Goal: Find contact information: Find contact information

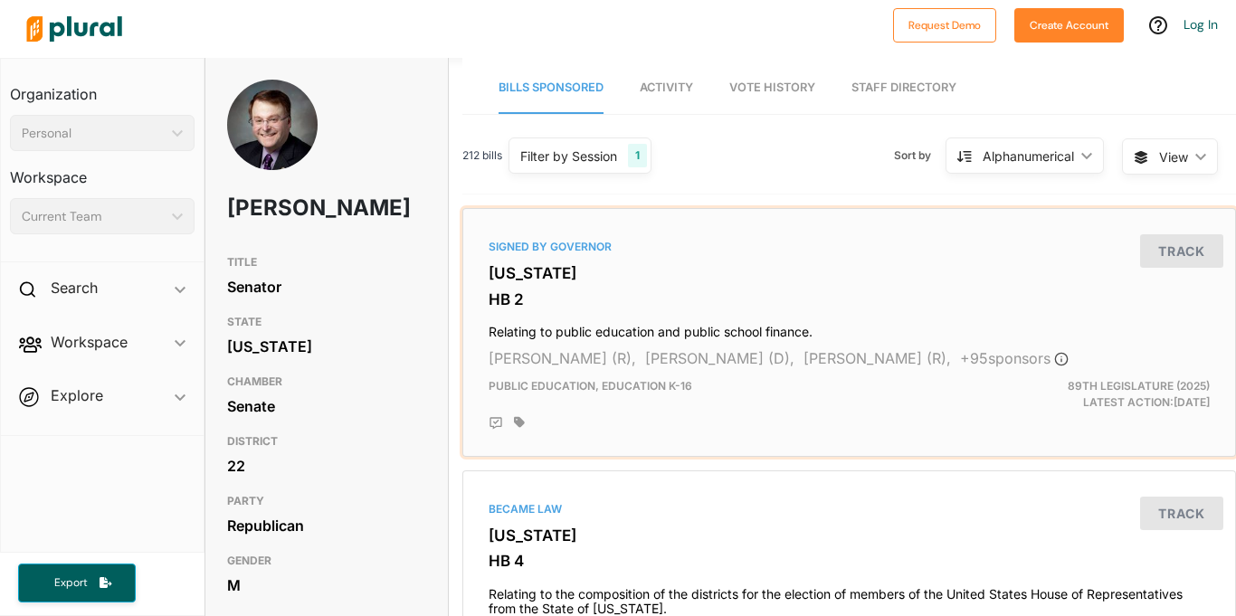
click at [824, 340] on div "Signed by Governor [US_STATE] HB 2 Relating to public education and public scho…" at bounding box center [849, 332] width 757 height 233
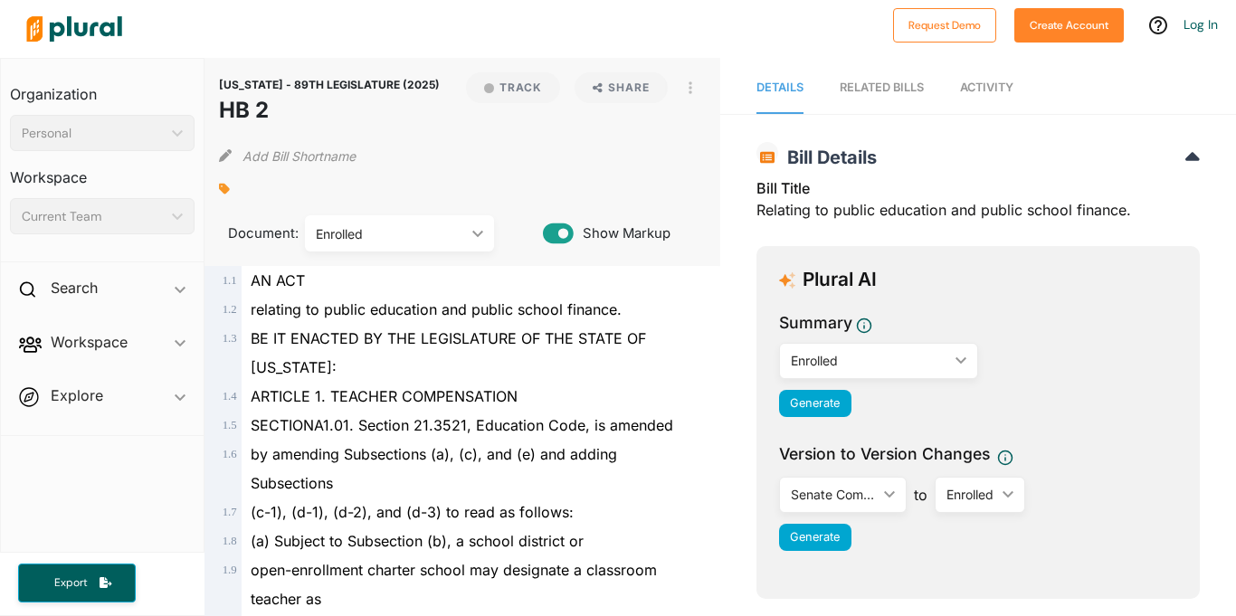
click at [824, 340] on span "Summary" at bounding box center [978, 326] width 398 height 31
click at [373, 296] on div "relating to public education and public school finance." at bounding box center [471, 309] width 458 height 29
click at [399, 313] on span "relating to public education and public school finance." at bounding box center [436, 309] width 371 height 18
click at [452, 453] on div "by amending Subsections (a), (c), and (e) and adding Subsections" at bounding box center [471, 469] width 458 height 58
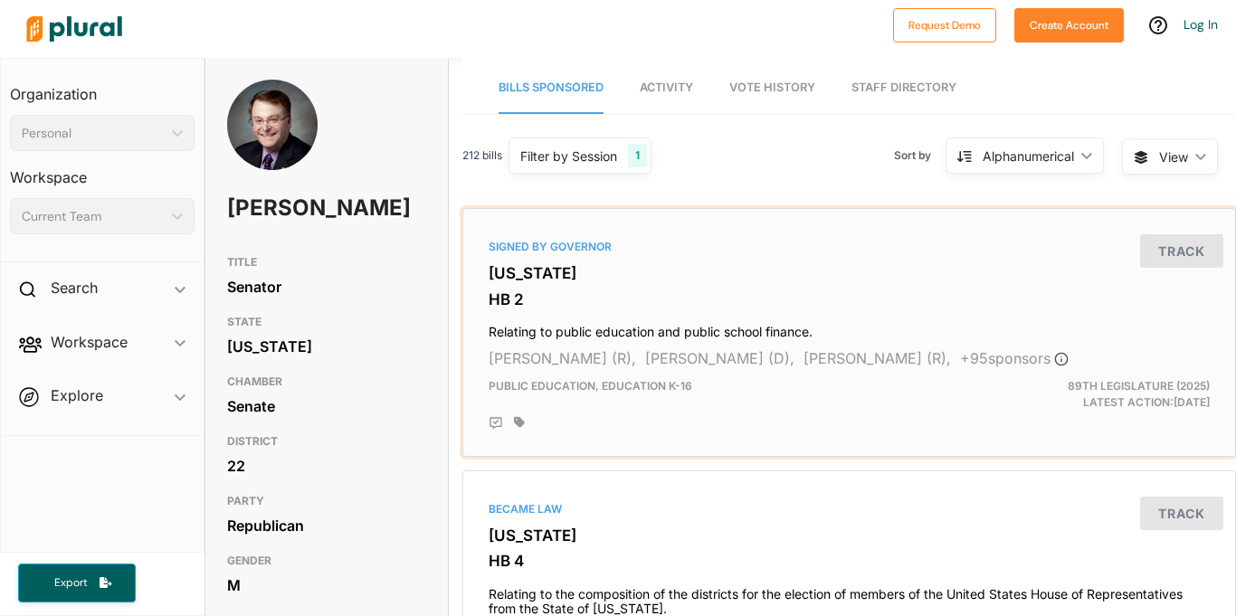
click at [586, 324] on h4 "Relating to public education and public school finance." at bounding box center [849, 328] width 721 height 24
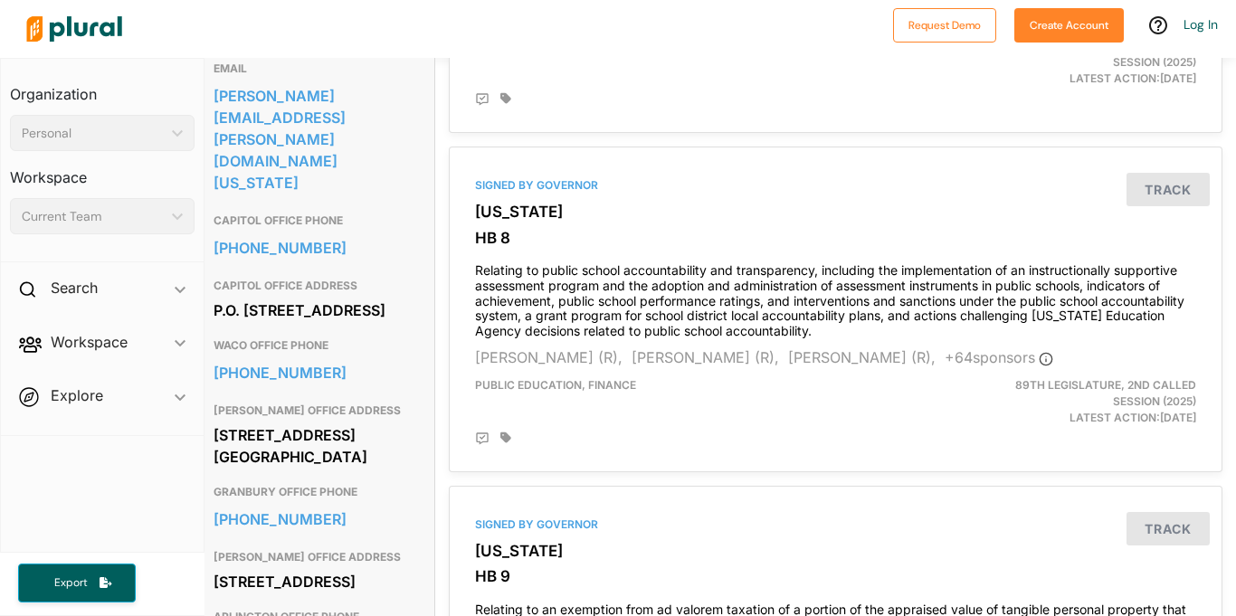
scroll to position [599, 14]
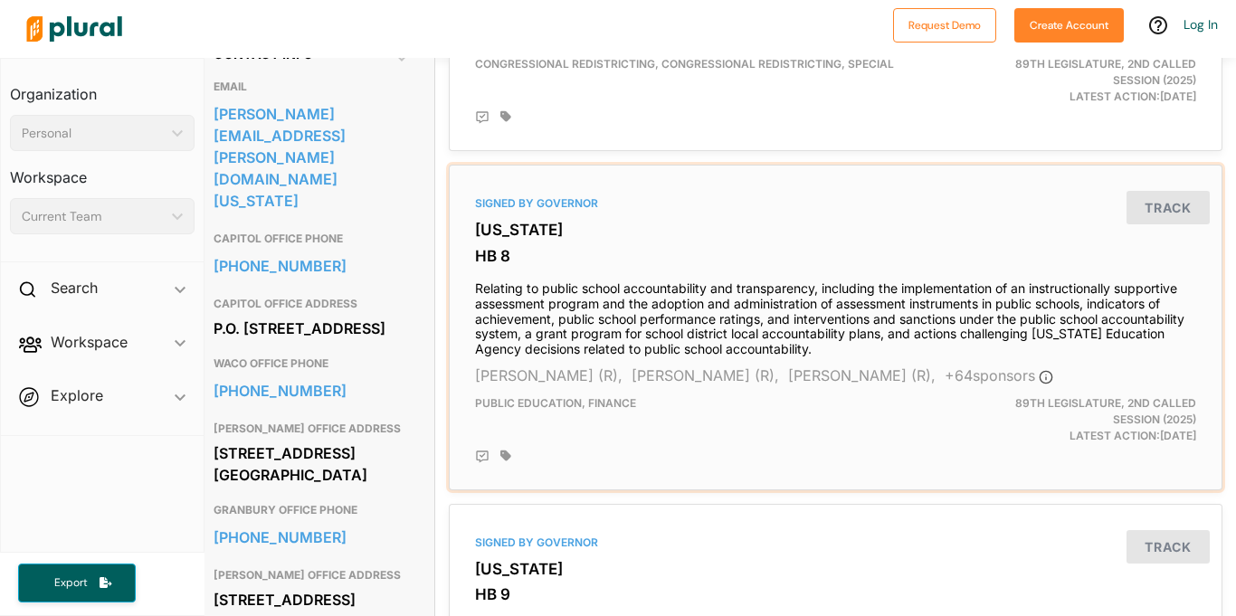
click at [616, 222] on h3 "[US_STATE]" at bounding box center [835, 230] width 721 height 18
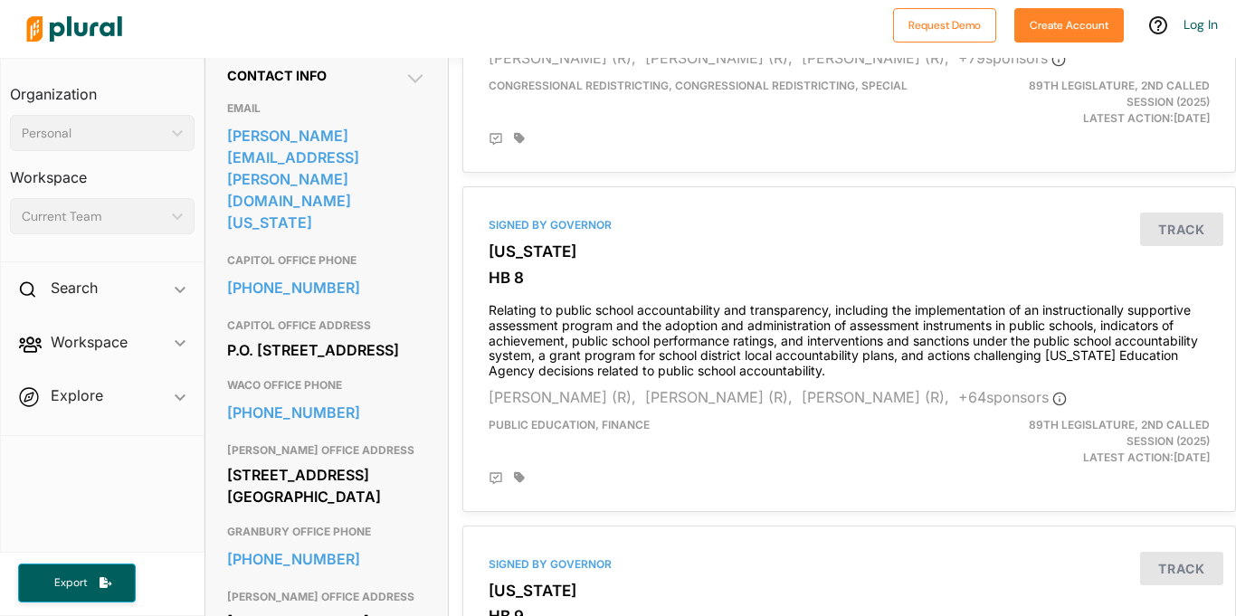
scroll to position [638, 0]
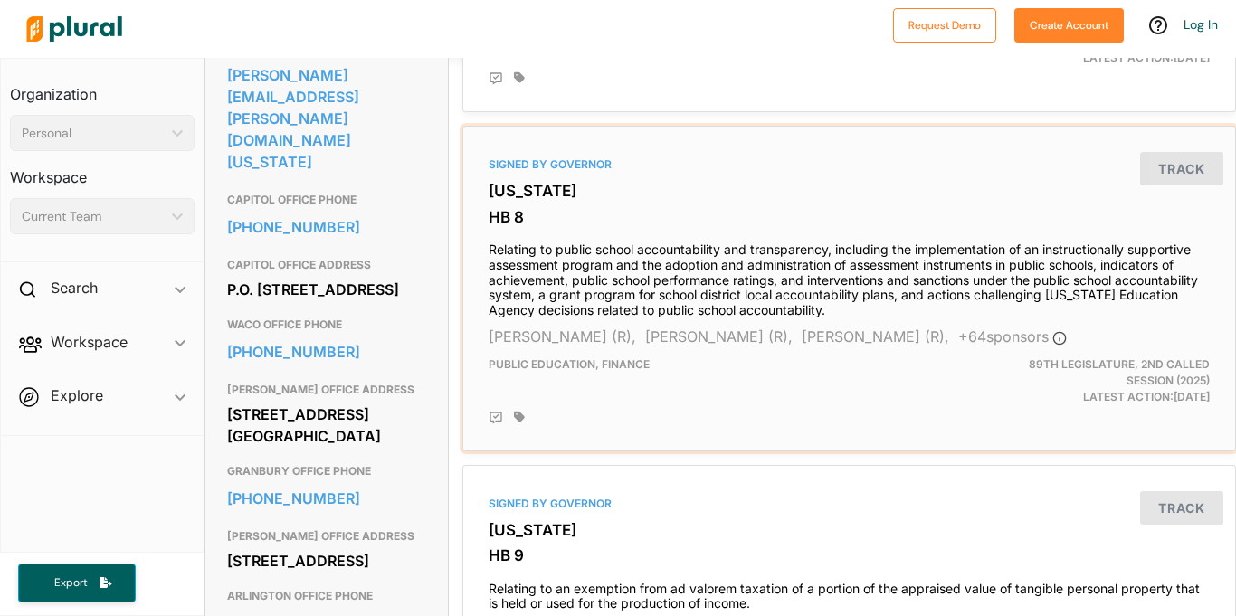
click at [693, 276] on h4 "Relating to public school accountability and transparency, including the implem…" at bounding box center [849, 275] width 721 height 85
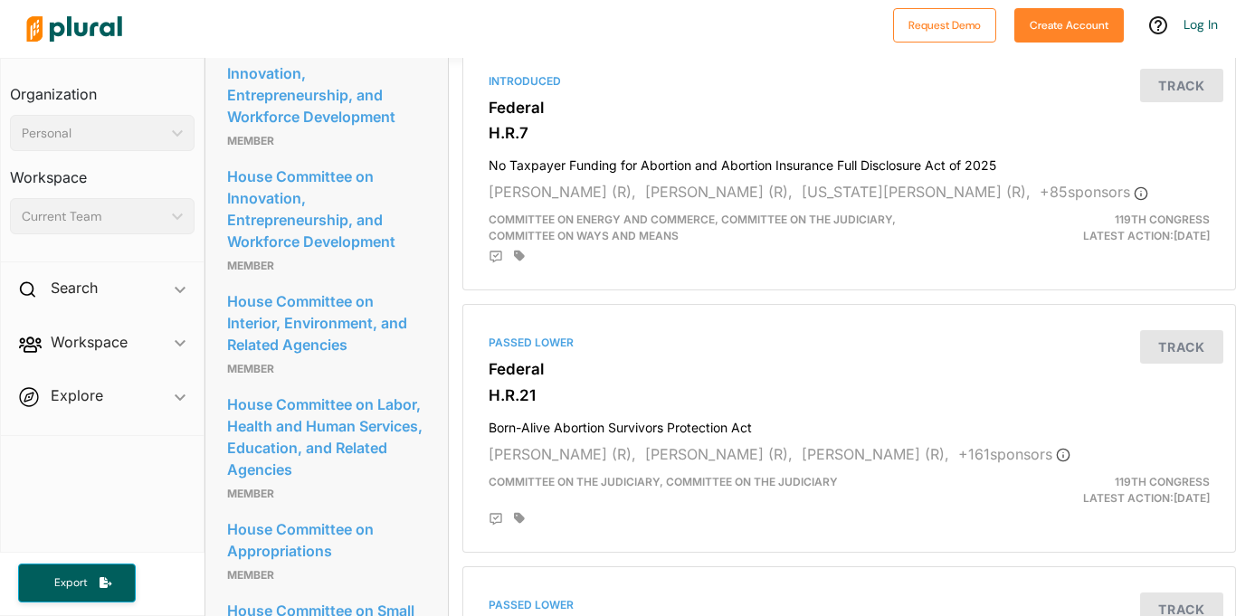
scroll to position [1827, 0]
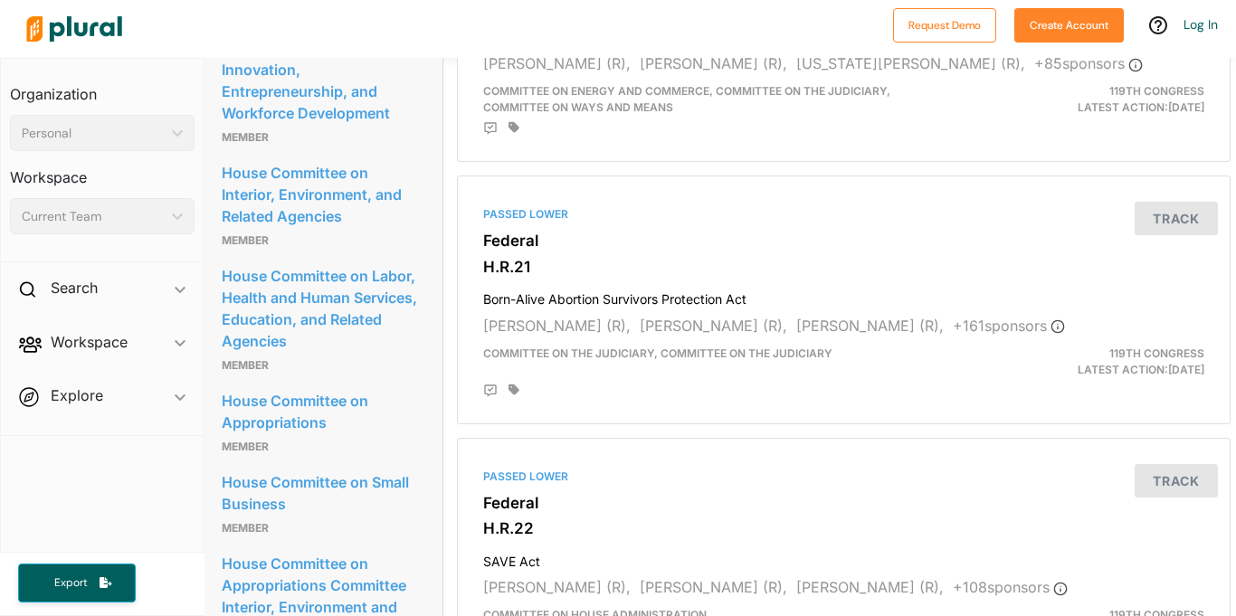
scroll to position [1960, 5]
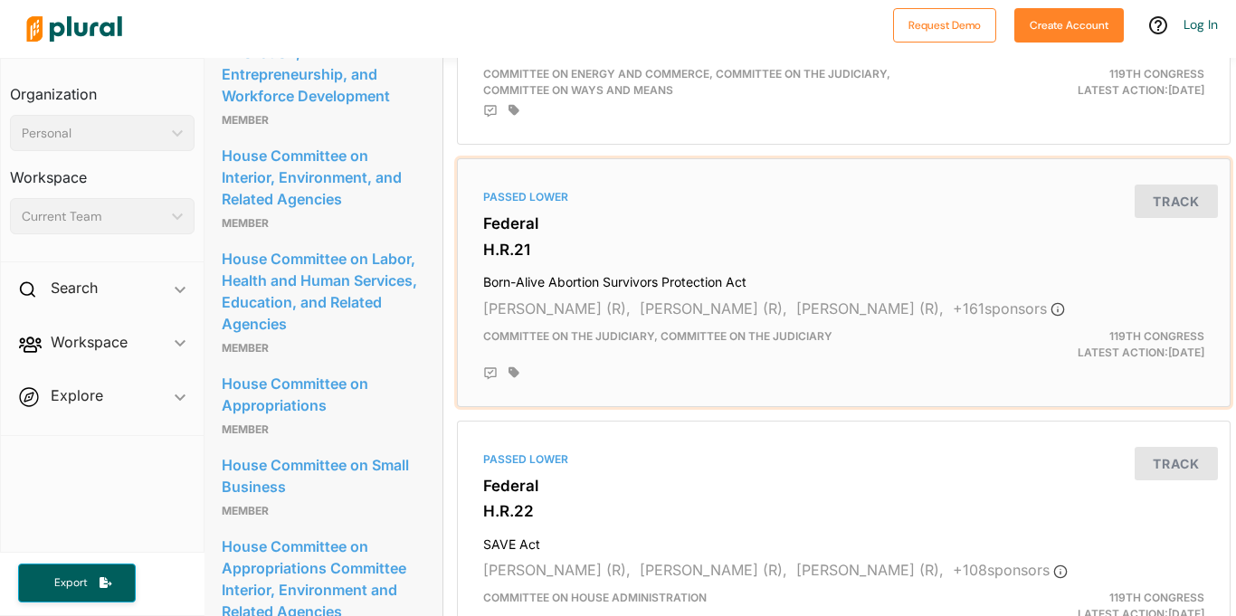
click at [583, 224] on h3 "Federal" at bounding box center [843, 223] width 721 height 18
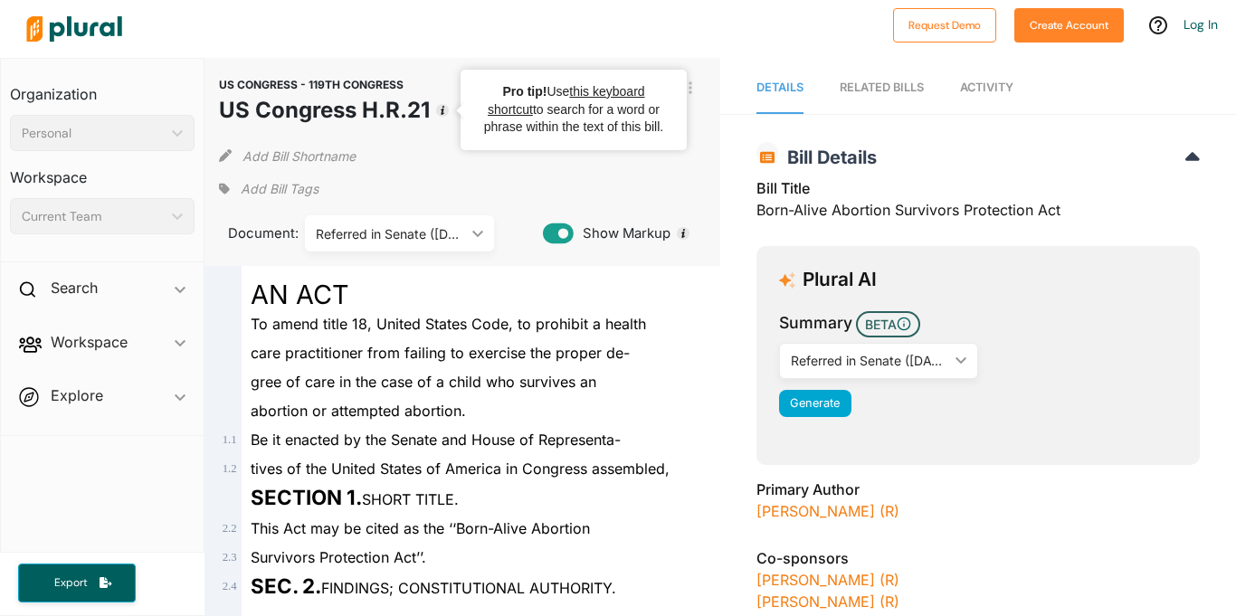
click at [438, 140] on div "Add Bill Shortname" at bounding box center [462, 152] width 487 height 36
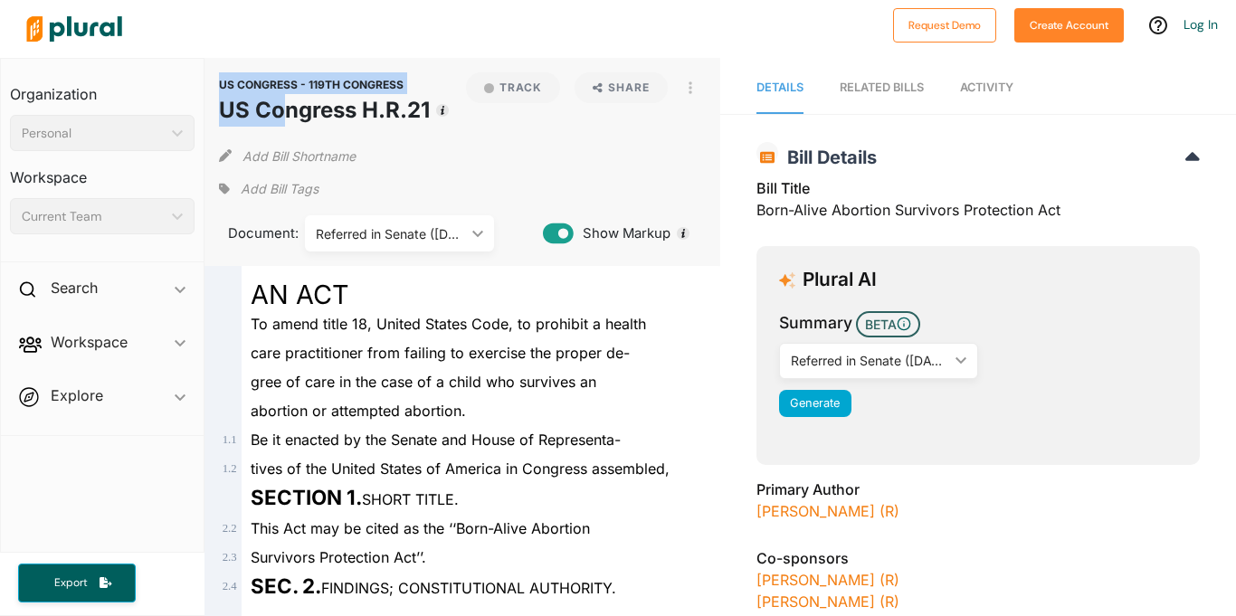
drag, startPoint x: 433, startPoint y: 109, endPoint x: 283, endPoint y: 101, distance: 149.5
click at [283, 101] on div "US CONGRESS - 119TH CONGRESS US Congress H.R.21 Track Share View PDF View Sourc…" at bounding box center [462, 99] width 487 height 54
click at [283, 101] on h1 "US Congress H.R.21" at bounding box center [324, 110] width 211 height 33
click at [250, 104] on h1 "US Congress H.R.21" at bounding box center [324, 110] width 211 height 33
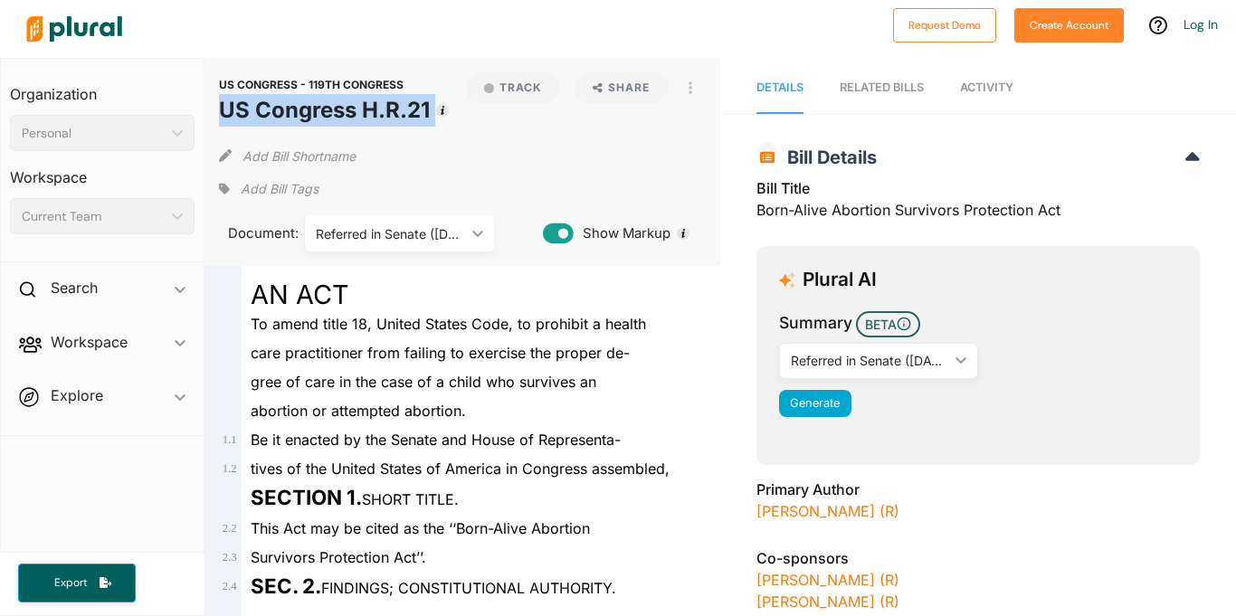
click at [250, 104] on h1 "US Congress H.R.21" at bounding box center [324, 110] width 211 height 33
copy div "US Congress H.R.21 Track"
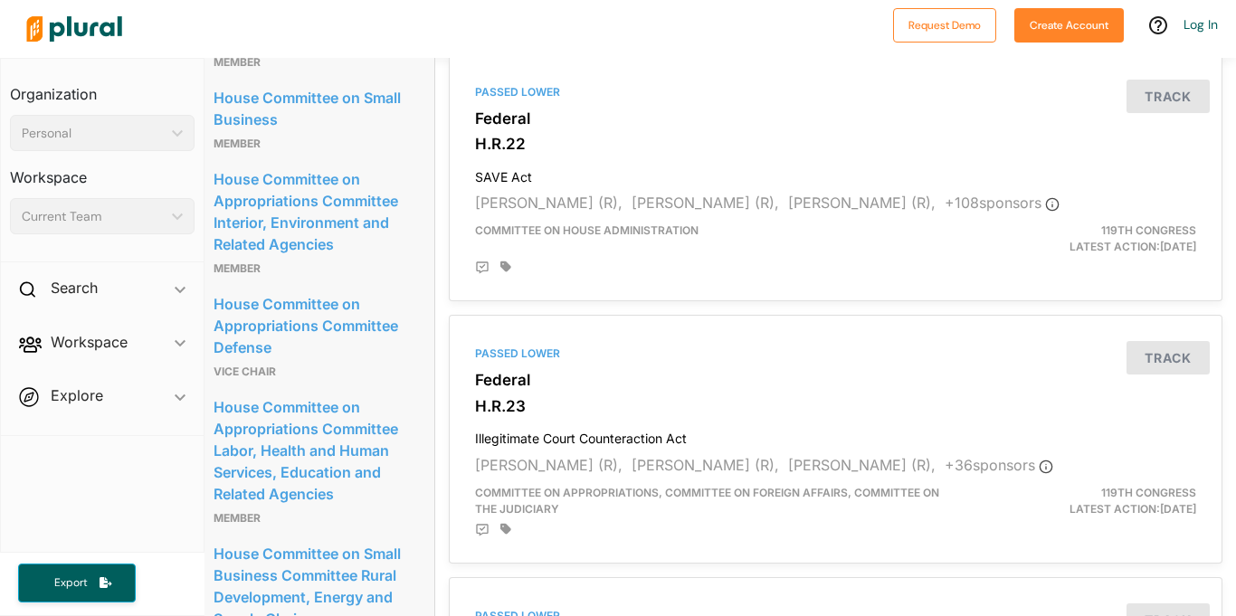
scroll to position [2354, 14]
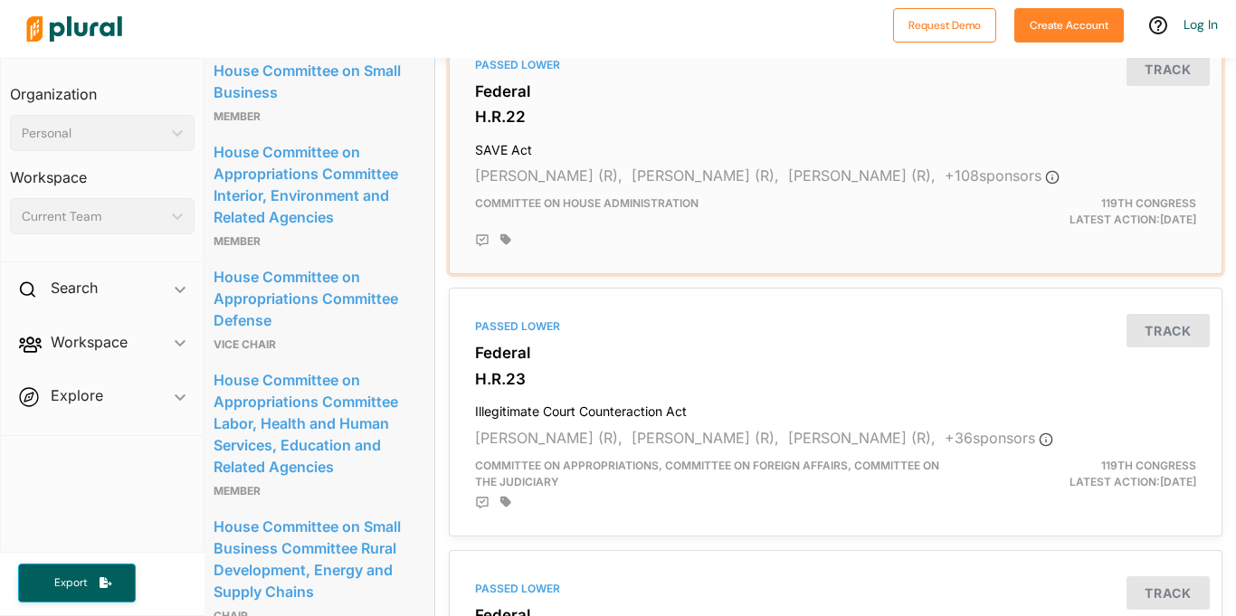
click at [591, 198] on span "Committee on House Administration" at bounding box center [587, 203] width 224 height 14
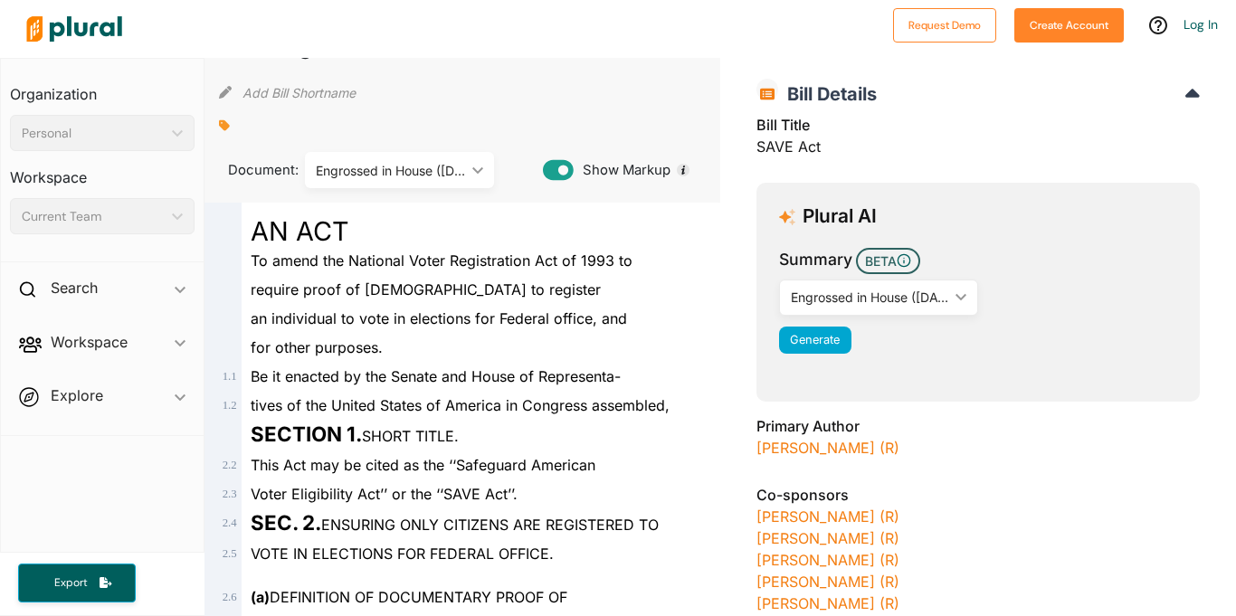
scroll to position [84, 0]
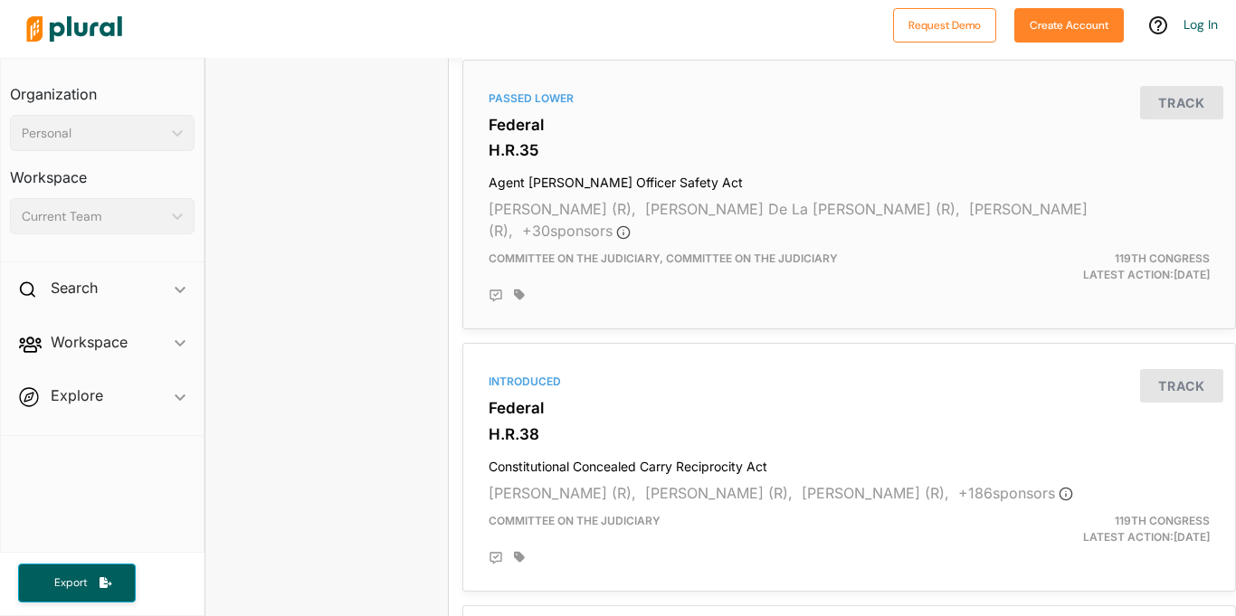
scroll to position [3627, 0]
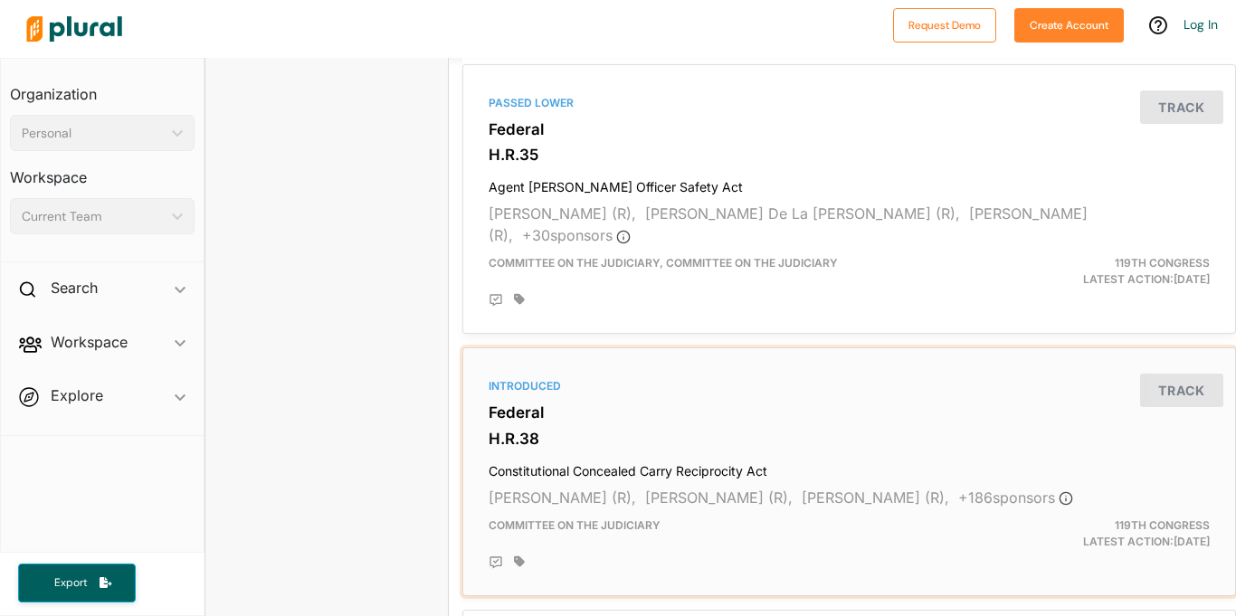
click at [1022, 556] on div at bounding box center [862, 563] width 696 height 14
click at [855, 489] on span "Ronny Jackson (R)," at bounding box center [875, 498] width 147 height 18
click at [797, 427] on div "Introduced Federal H.R.38 Constitutional Concealed Carry Reciprocity Act Richar…" at bounding box center [849, 472] width 757 height 233
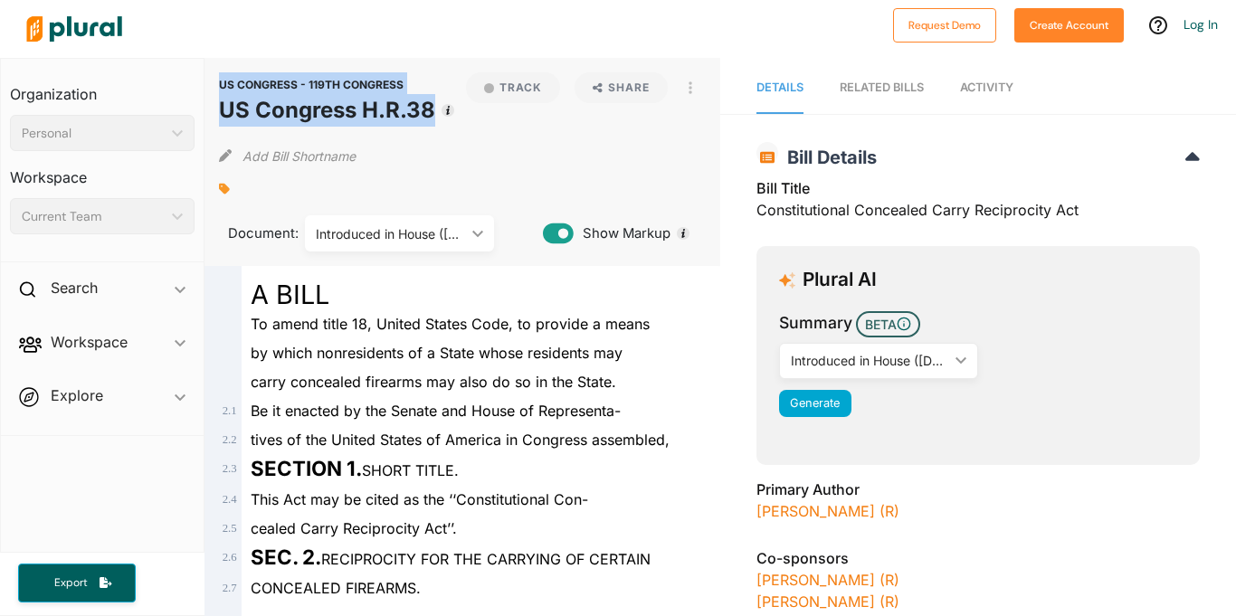
drag, startPoint x: 433, startPoint y: 118, endPoint x: 214, endPoint y: 118, distance: 218.1
click at [214, 118] on div "US CONGRESS - 119TH CONGRESS US Congress H.R.38 Track Share View PDF View Sourc…" at bounding box center [463, 162] width 516 height 208
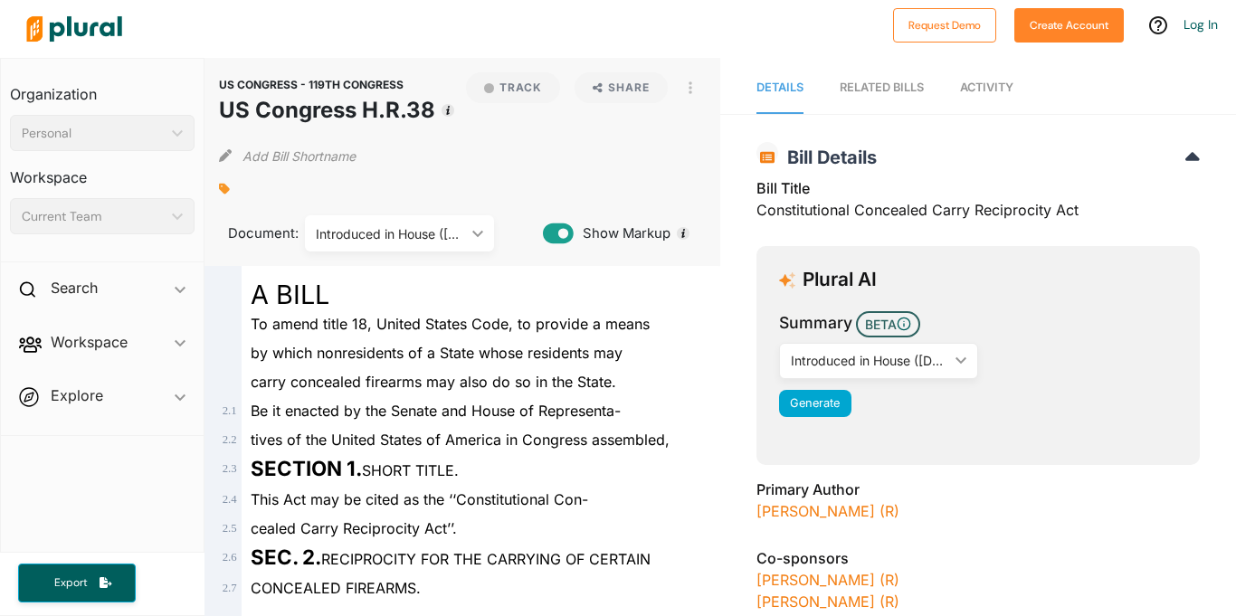
click at [219, 111] on h1 "US Congress H.R.38" at bounding box center [327, 110] width 216 height 33
drag, startPoint x: 217, startPoint y: 111, endPoint x: 432, endPoint y: 114, distance: 214.5
click at [432, 114] on h1 "US Congress H.R.38" at bounding box center [327, 110] width 216 height 33
copy div "US Congress H.R.38 Track"
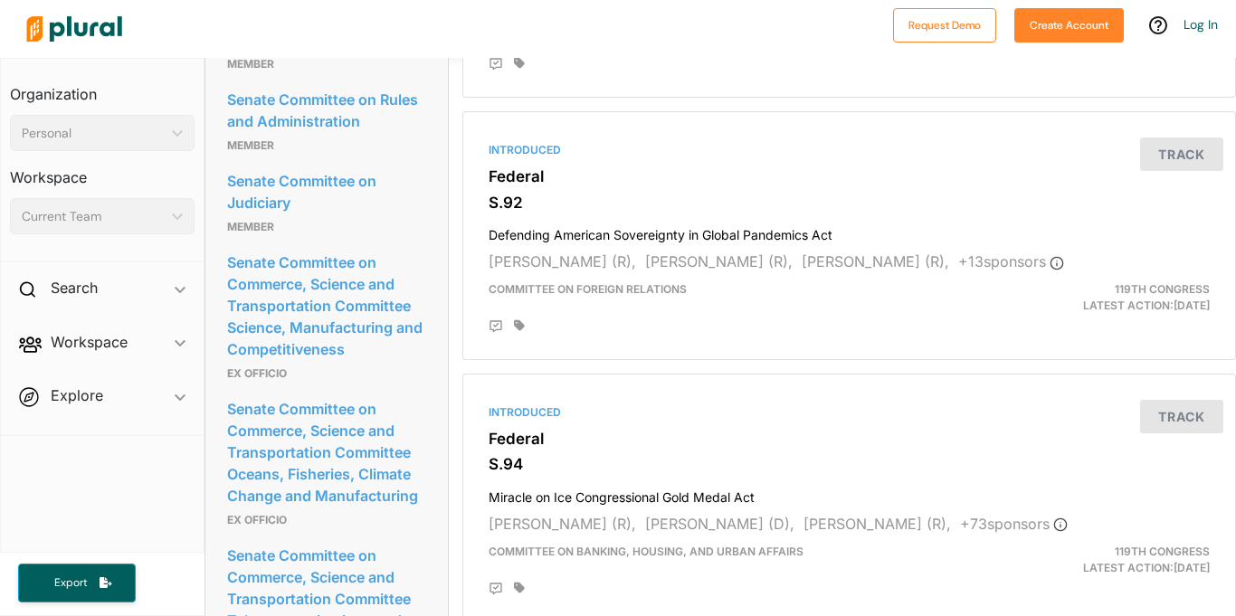
scroll to position [4064, 0]
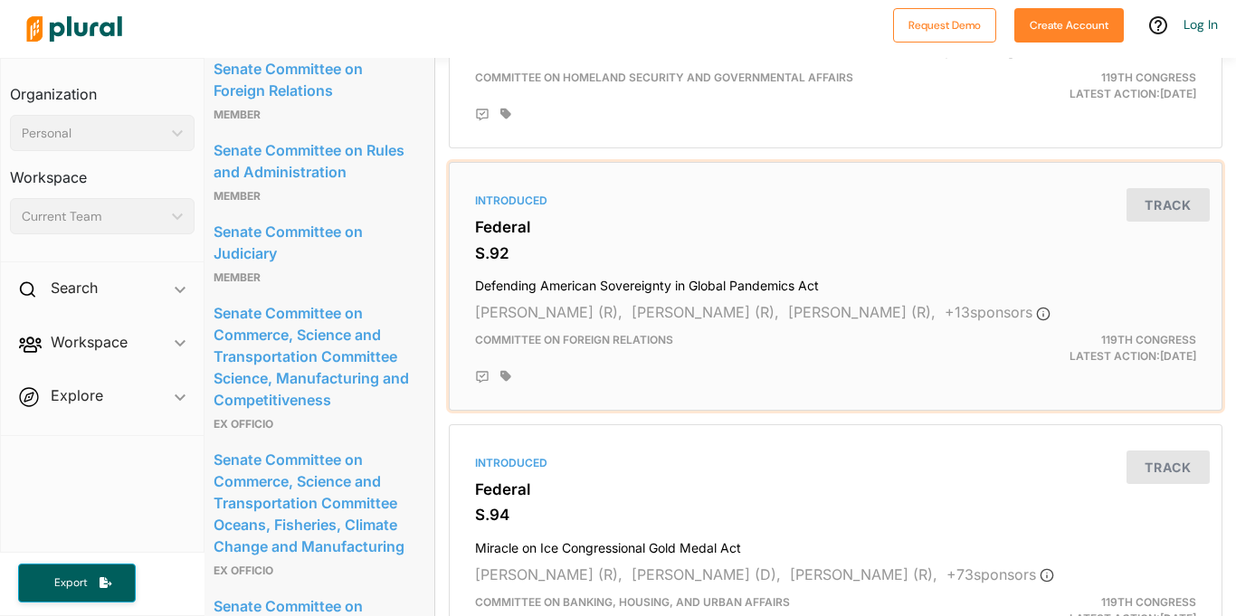
click at [851, 255] on h3 "S.92" at bounding box center [835, 253] width 721 height 18
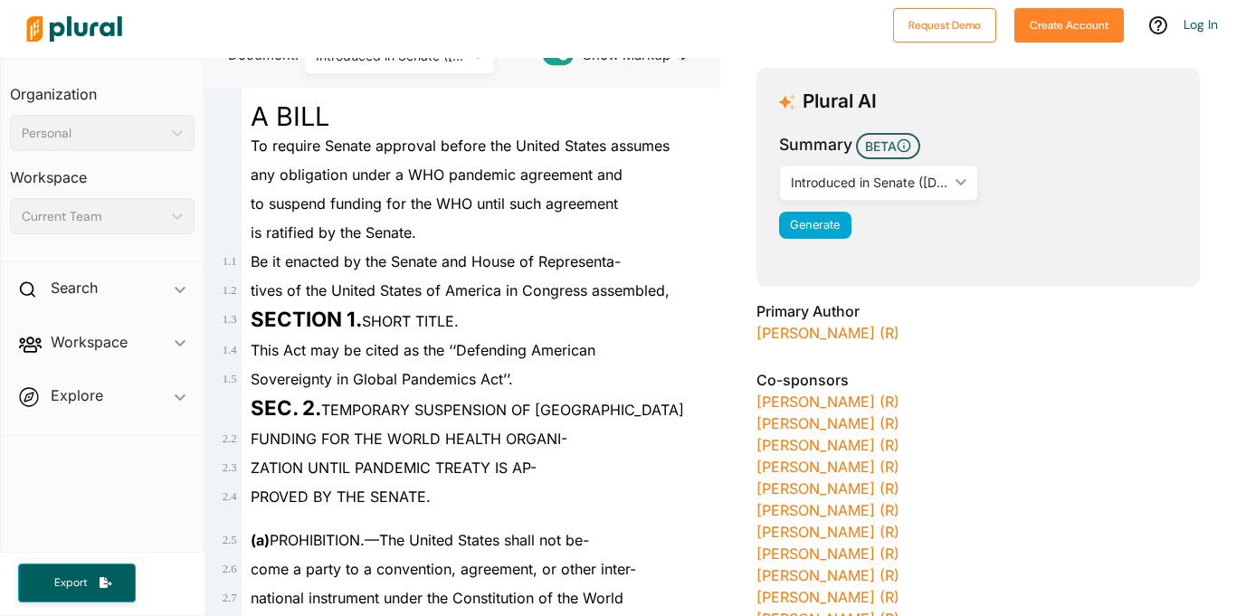
scroll to position [185, 0]
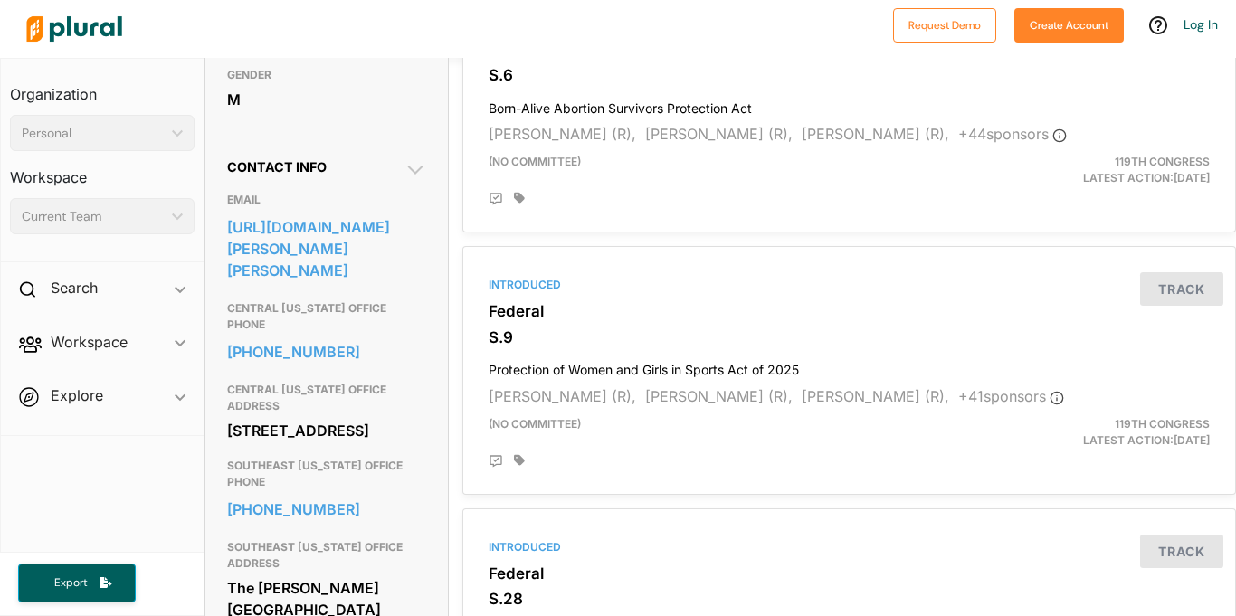
scroll to position [647, 0]
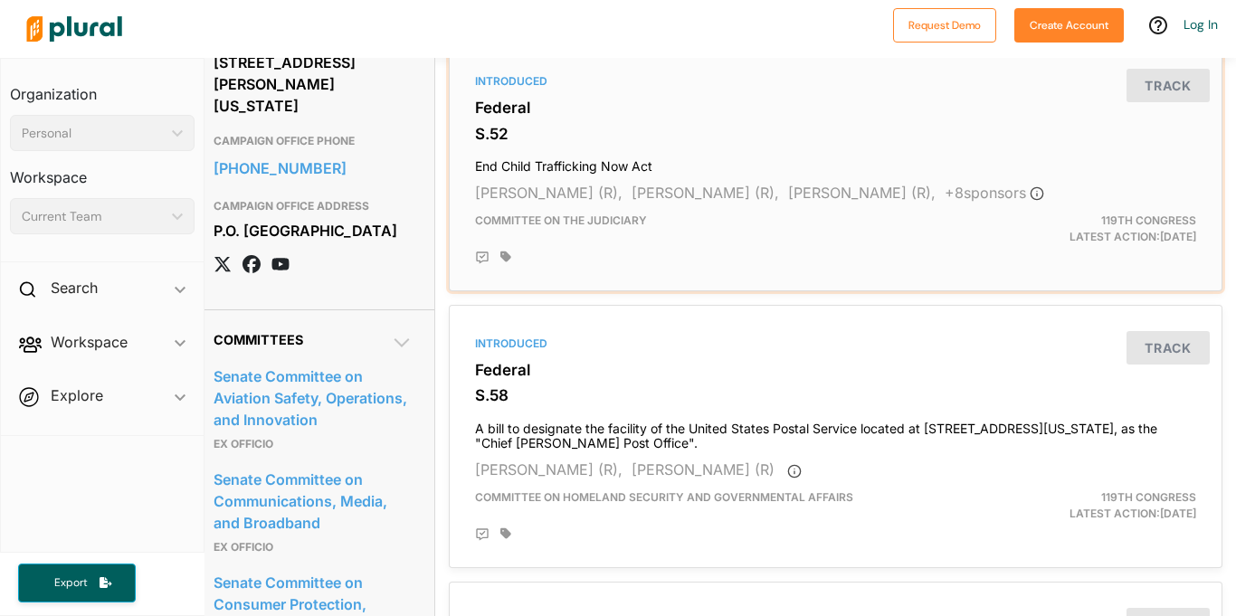
click at [586, 137] on h3 "S.52" at bounding box center [835, 134] width 721 height 18
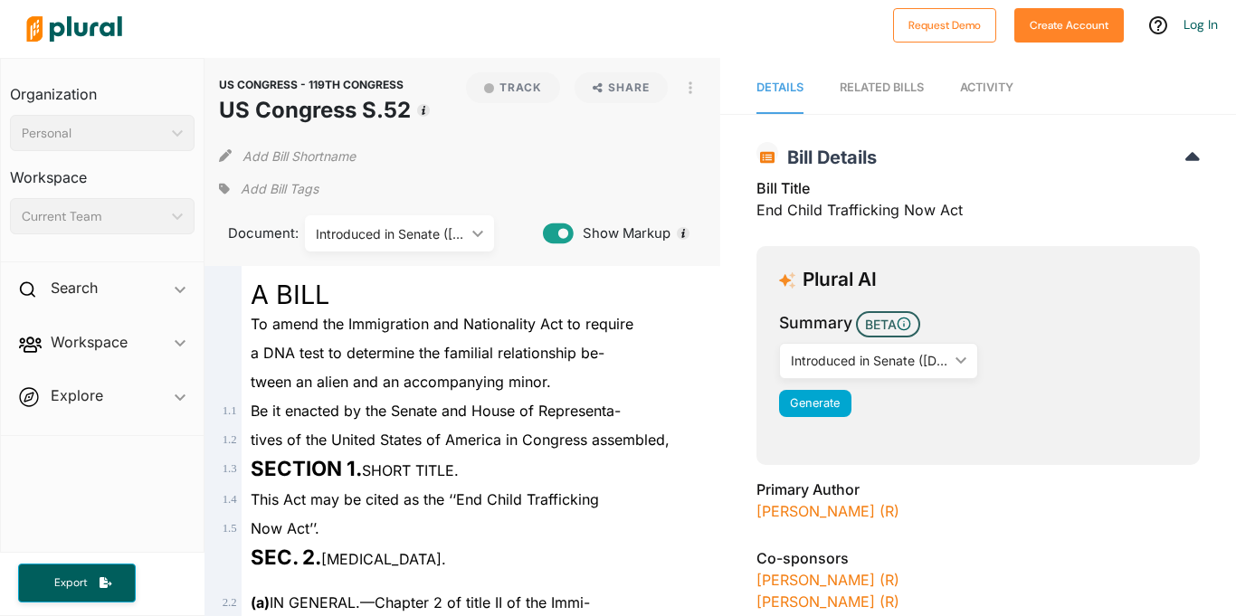
click at [272, 109] on h1 "US Congress S.52" at bounding box center [315, 110] width 192 height 33
copy div "US Congress S.52 Track"
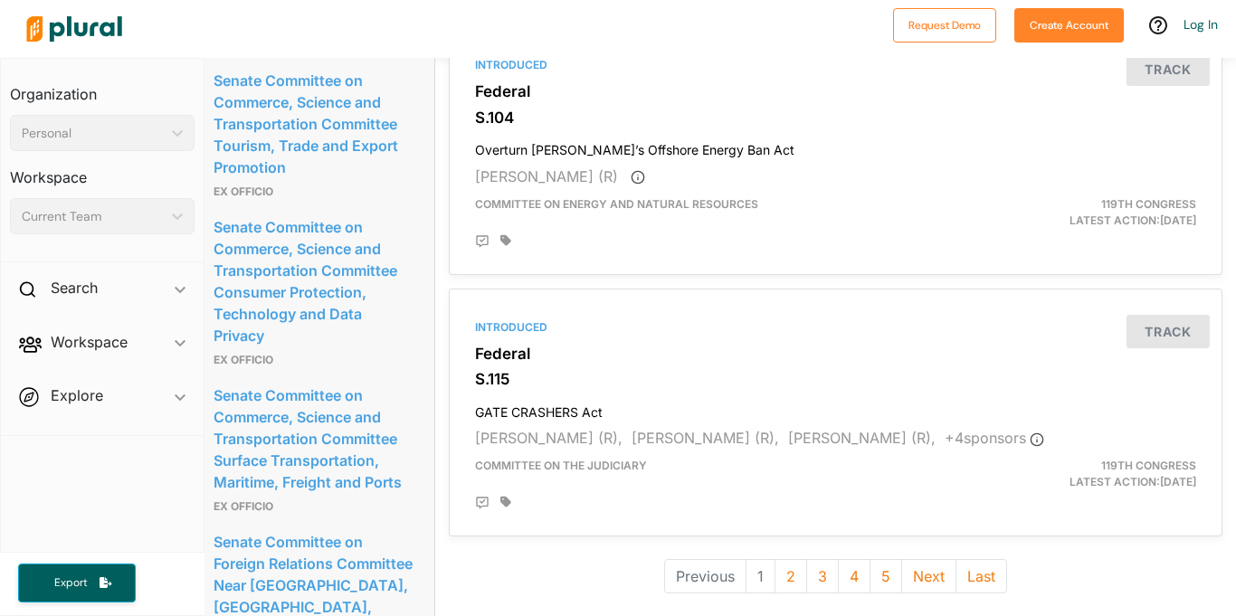
scroll to position [4933, 14]
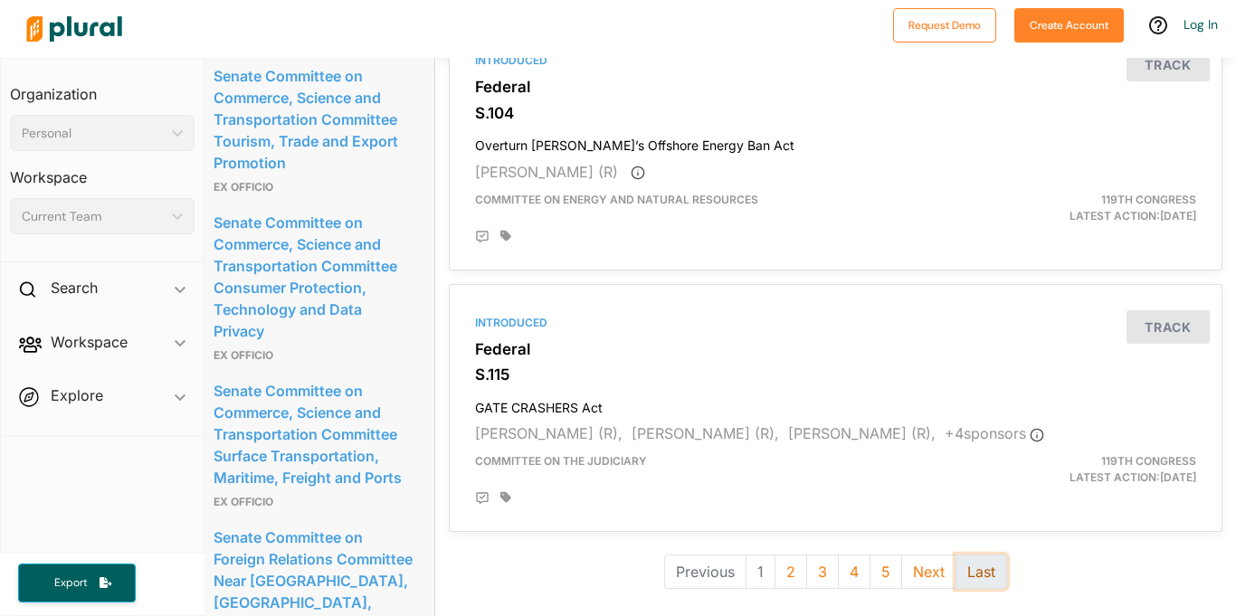
click at [971, 575] on button "Last" at bounding box center [982, 572] width 52 height 34
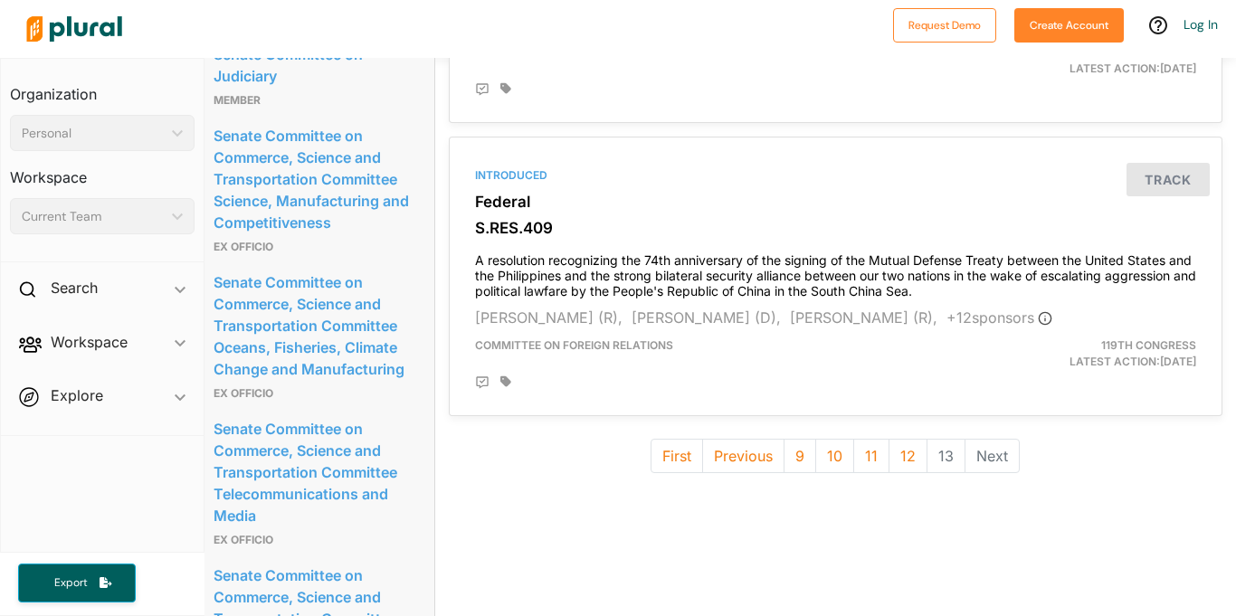
scroll to position [4188, 14]
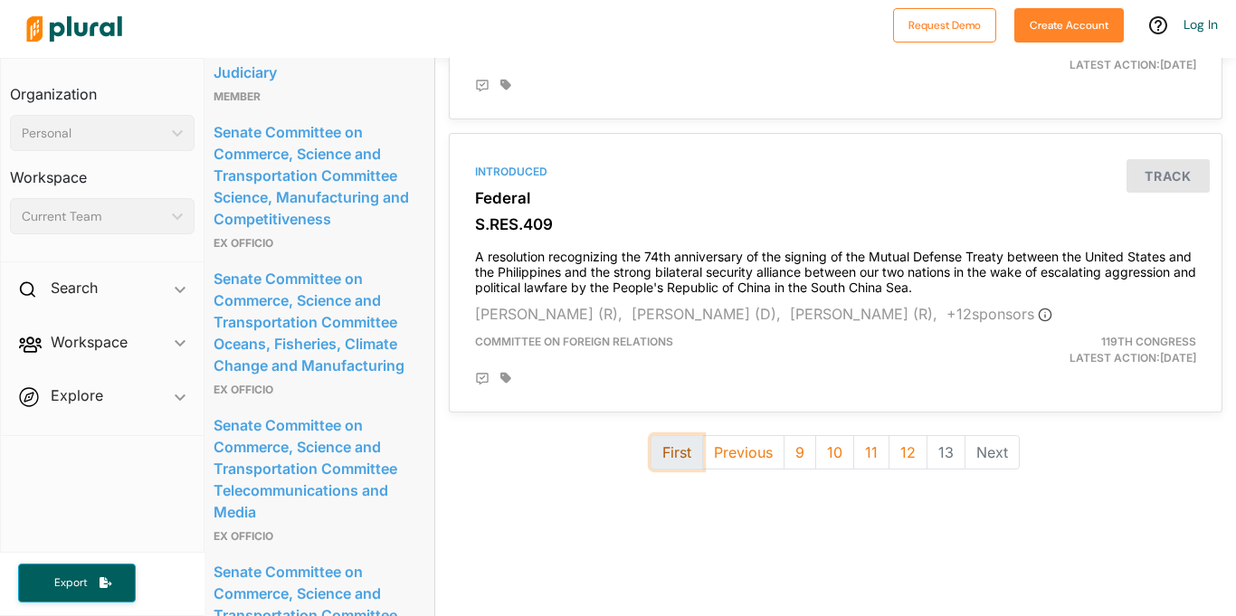
click at [661, 466] on button "First" at bounding box center [677, 452] width 52 height 34
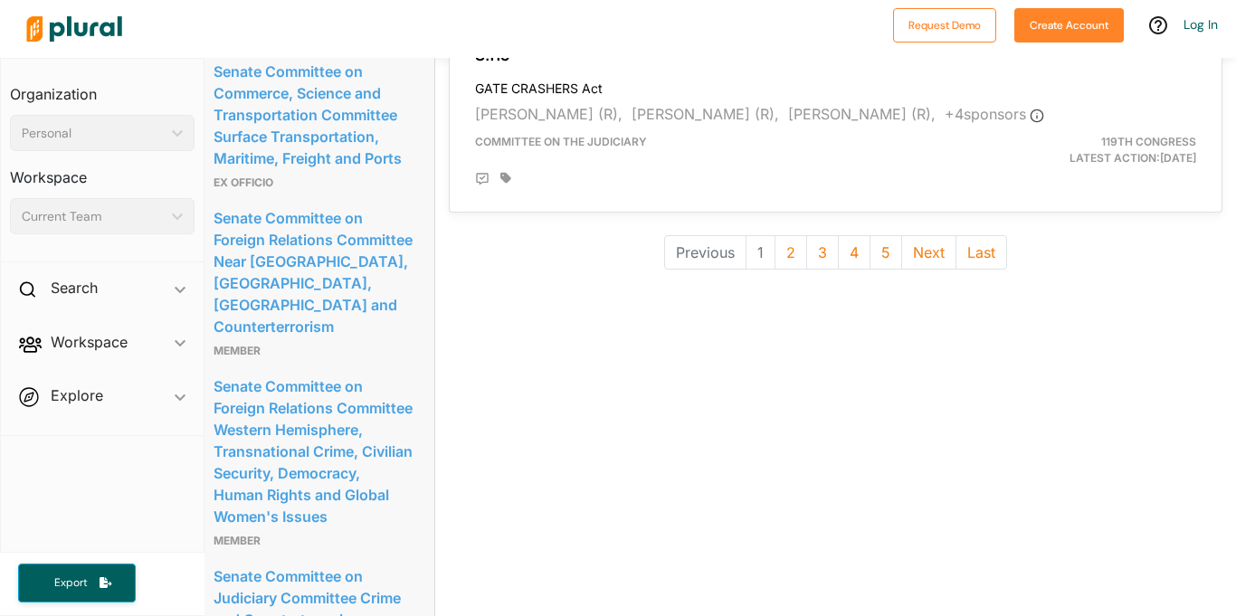
scroll to position [5258, 14]
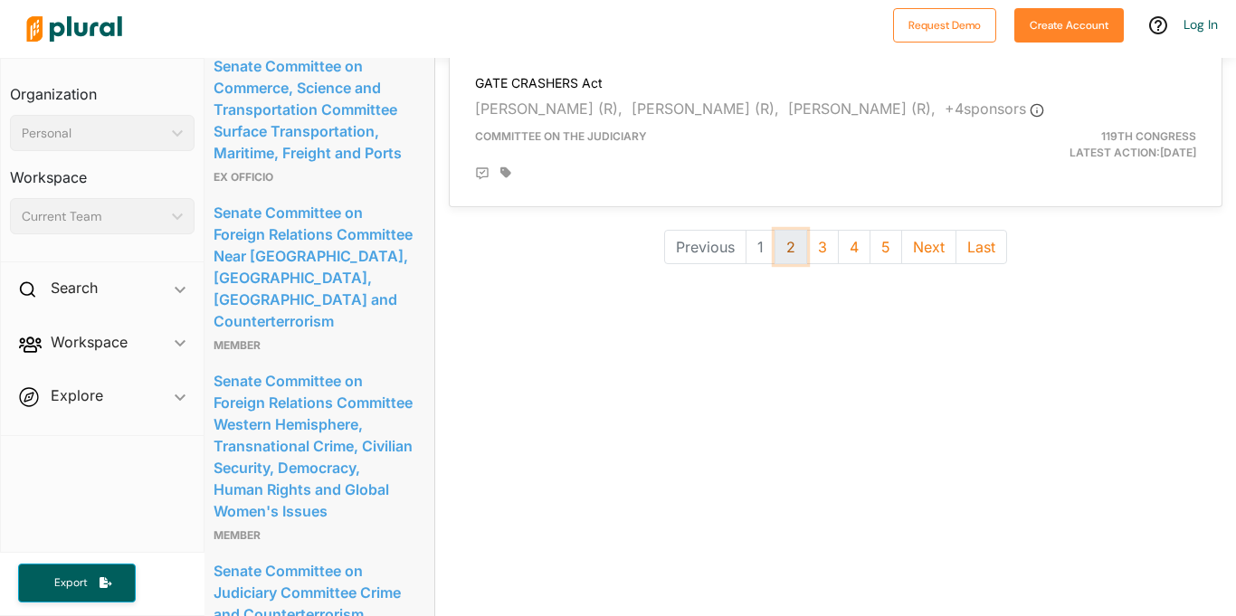
click at [790, 247] on button "2" at bounding box center [791, 247] width 33 height 34
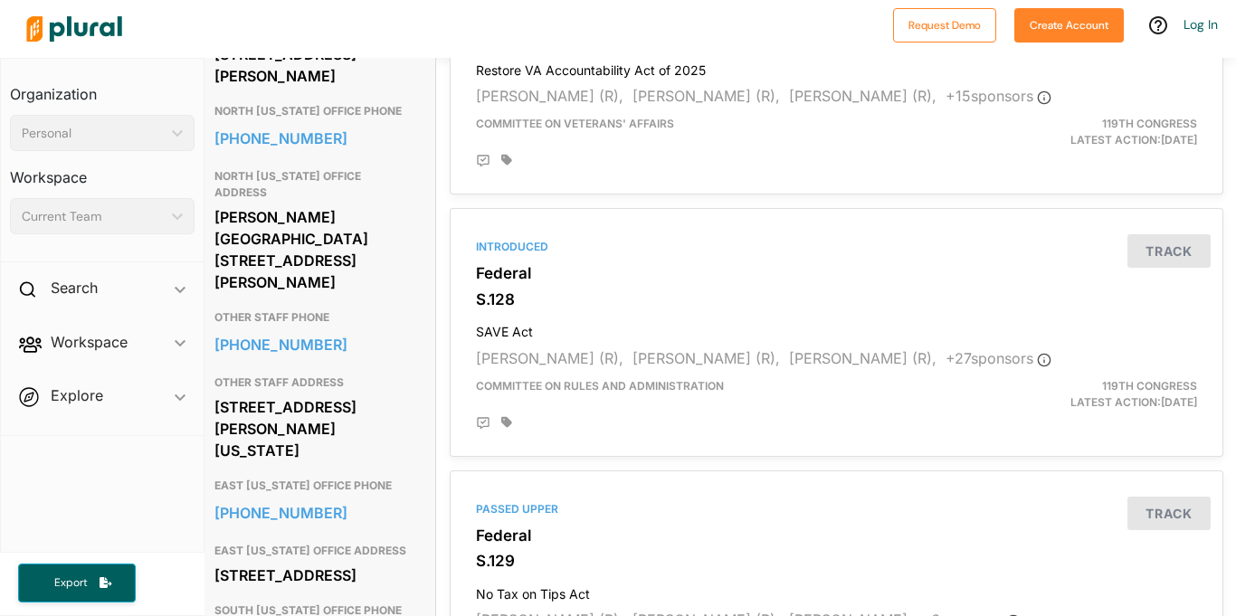
scroll to position [1062, 13]
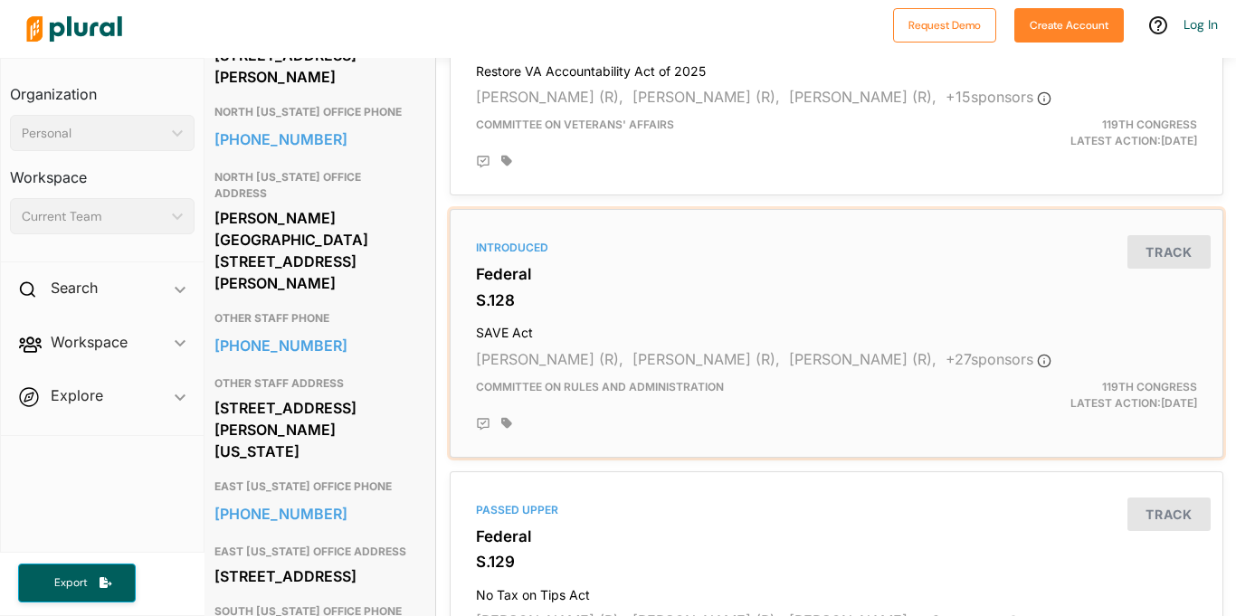
click at [499, 299] on h3 "S.128" at bounding box center [836, 300] width 721 height 18
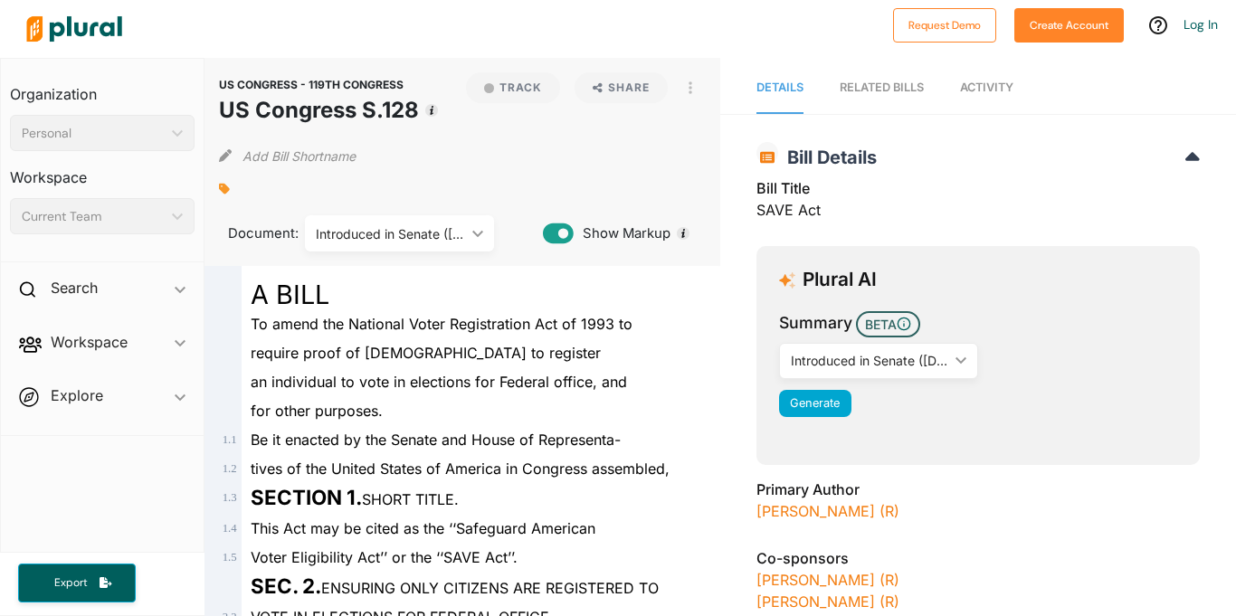
click at [310, 108] on h1 "US Congress S.128" at bounding box center [319, 110] width 200 height 33
copy div "US Congress S.128 Track"
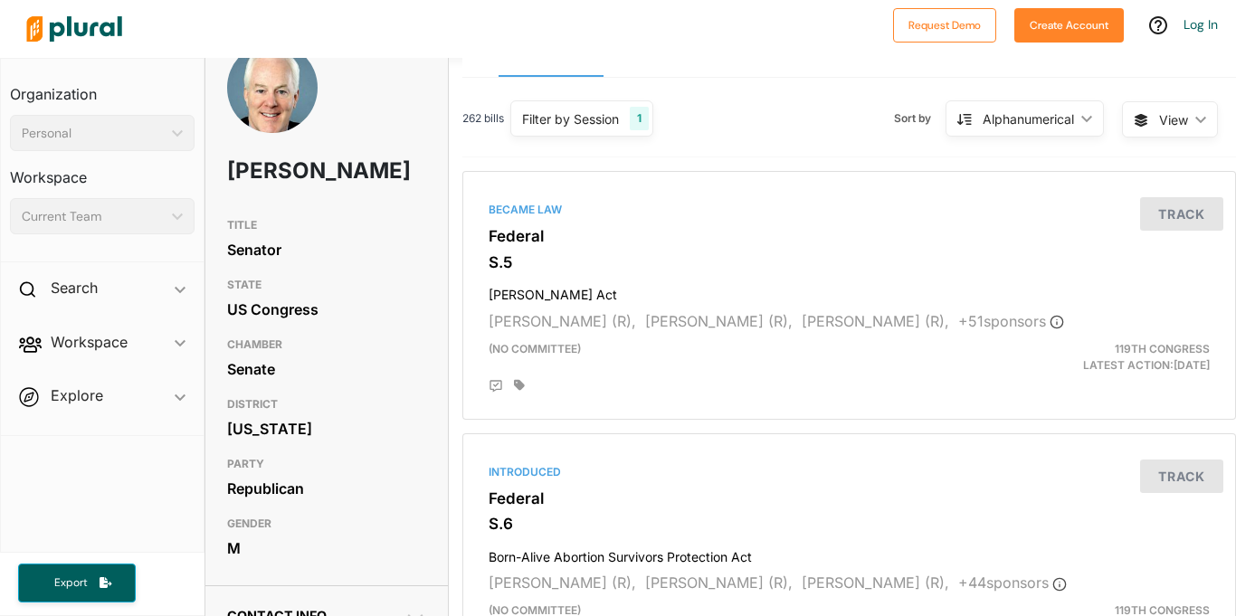
scroll to position [36, 0]
click at [261, 169] on h1 "[PERSON_NAME]" at bounding box center [286, 172] width 119 height 54
copy h1 "[PERSON_NAME]"
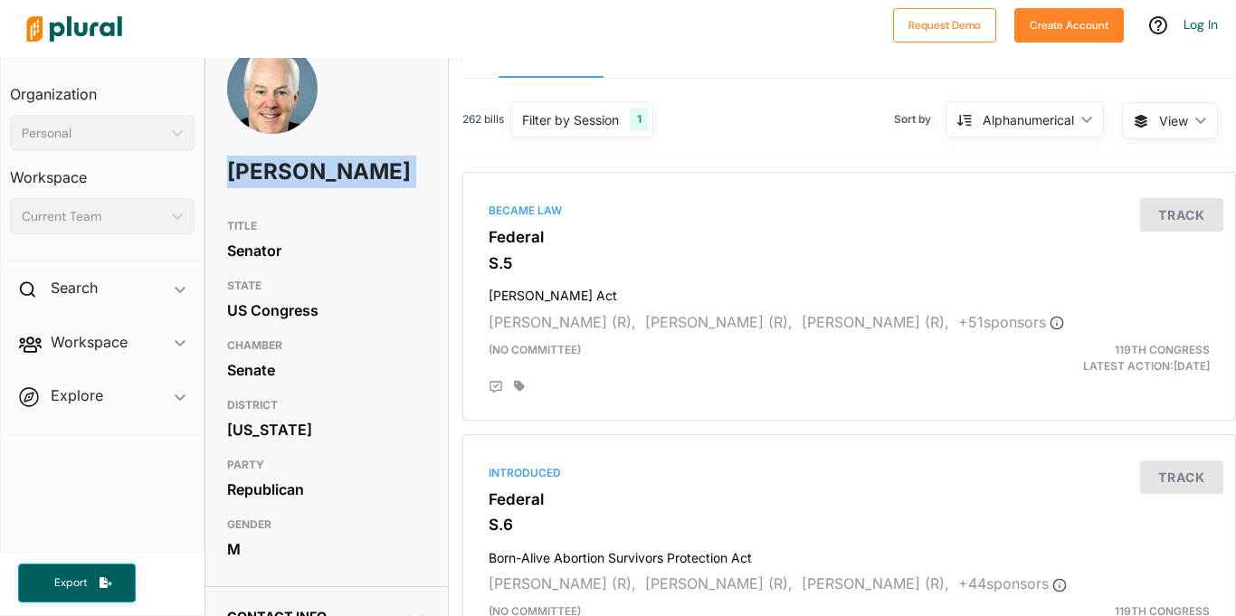
click at [427, 427] on div "TITLE Senator STATE US Congress CHAMBER Senate DISTRICT [US_STATE] PARTY Republ…" at bounding box center [326, 389] width 243 height 358
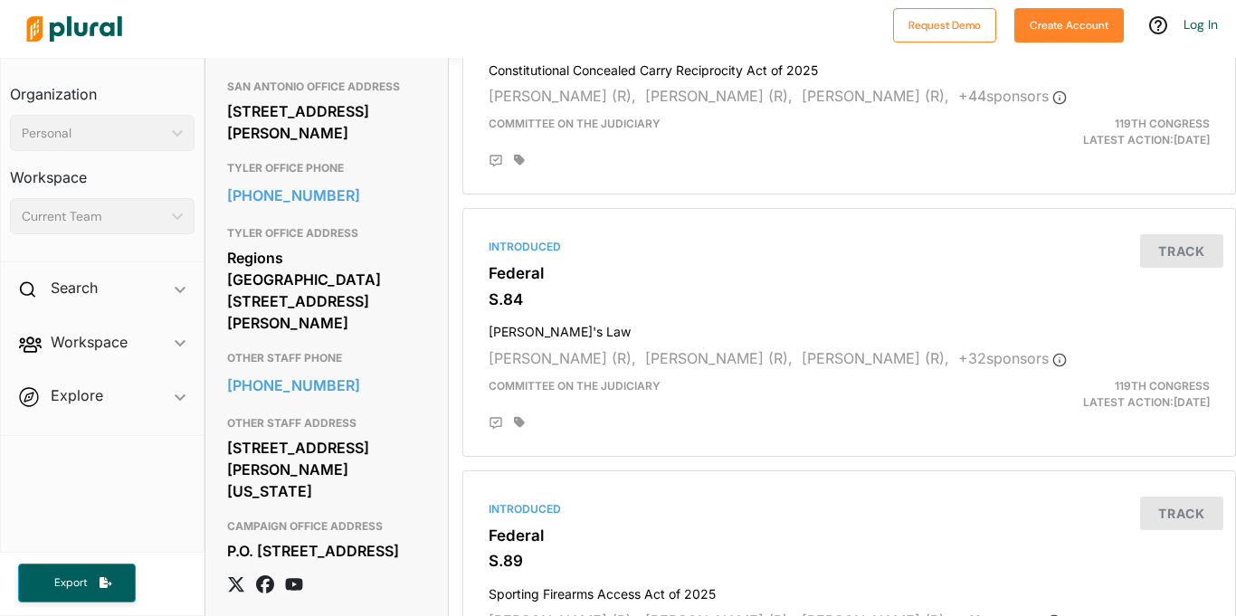
scroll to position [1584, 0]
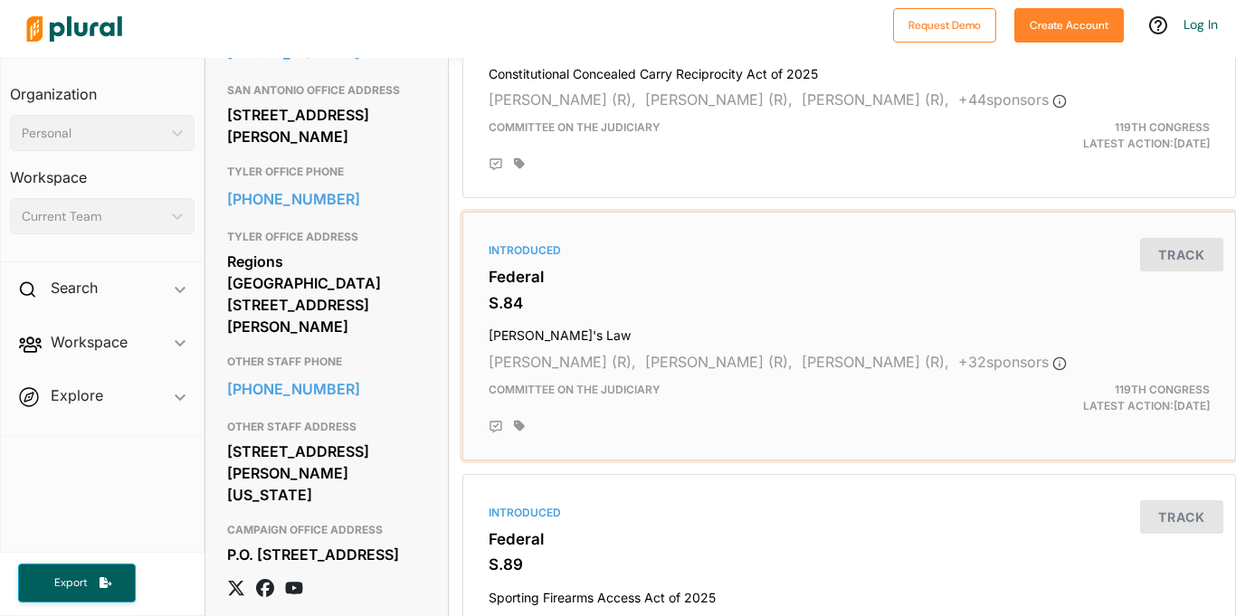
click at [958, 363] on span "+ 32 sponsor s" at bounding box center [1012, 362] width 109 height 18
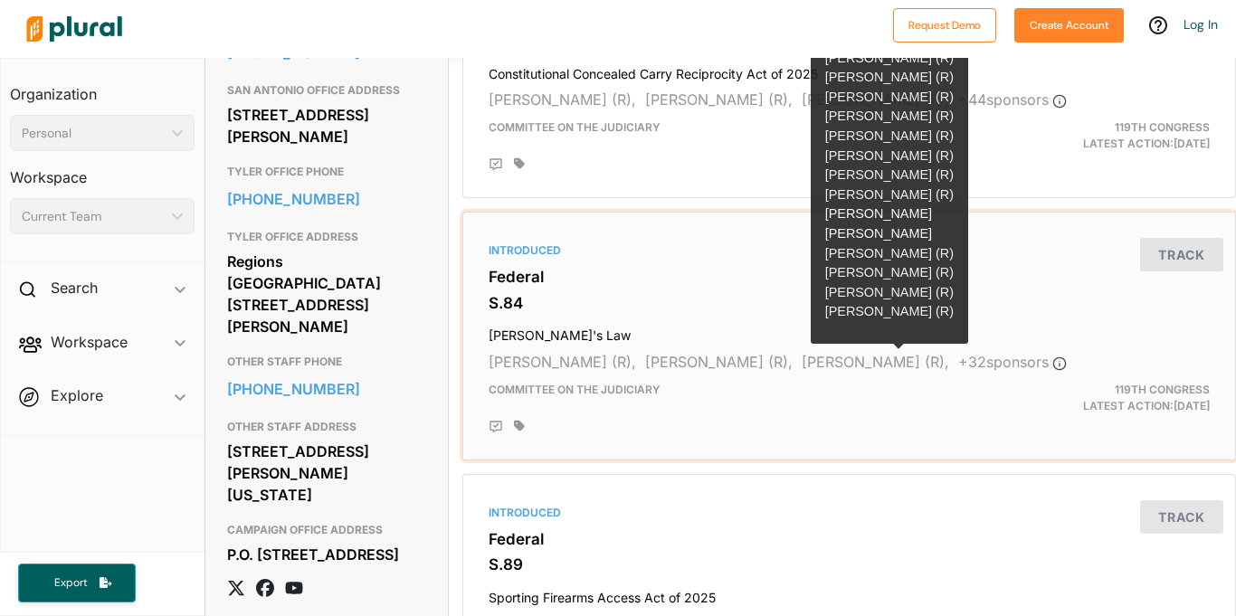
click at [742, 454] on div "Introduced Federal S.84 [PERSON_NAME]'s Law [PERSON_NAME] (R), [PERSON_NAME] (R…" at bounding box center [849, 336] width 774 height 249
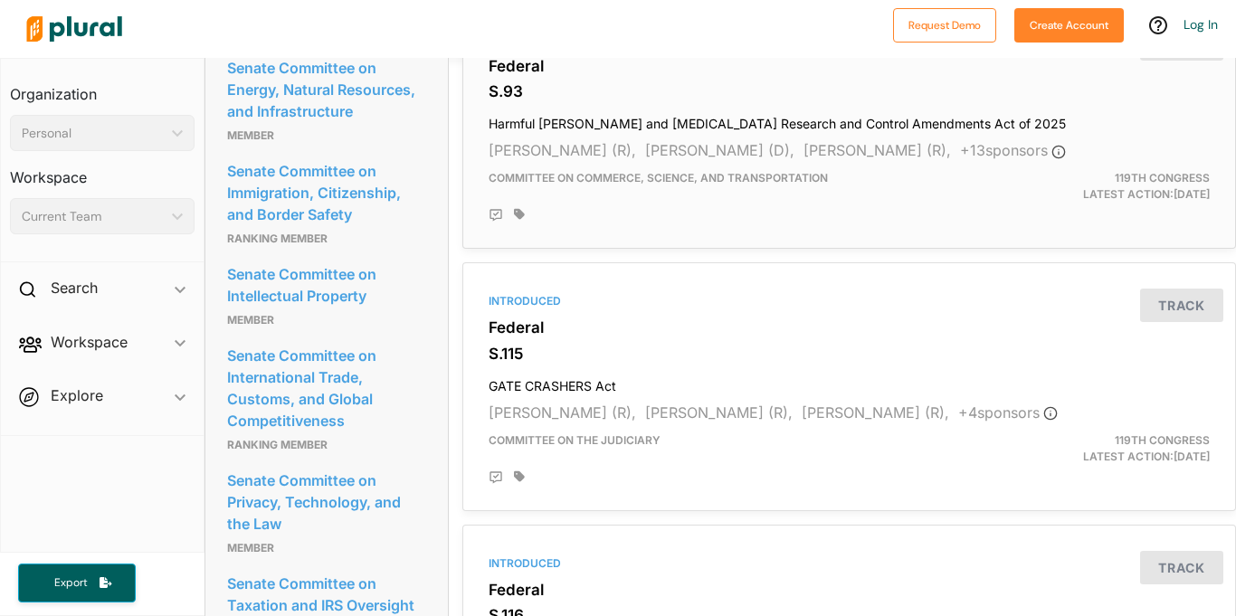
scroll to position [2326, 0]
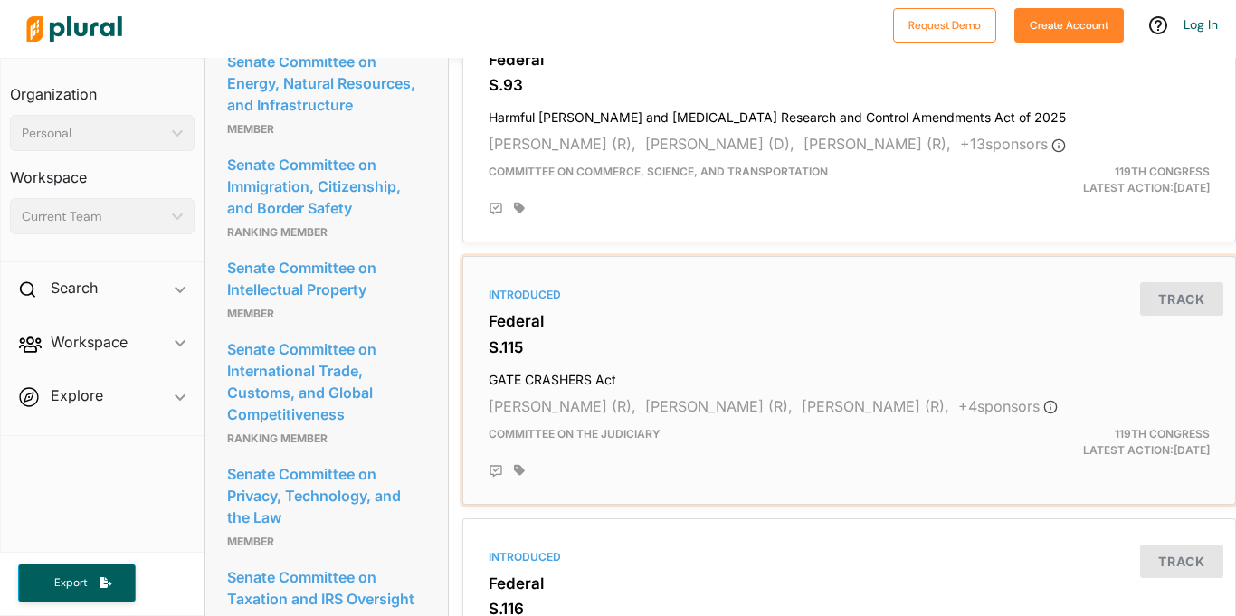
click at [707, 471] on div at bounding box center [862, 471] width 696 height 14
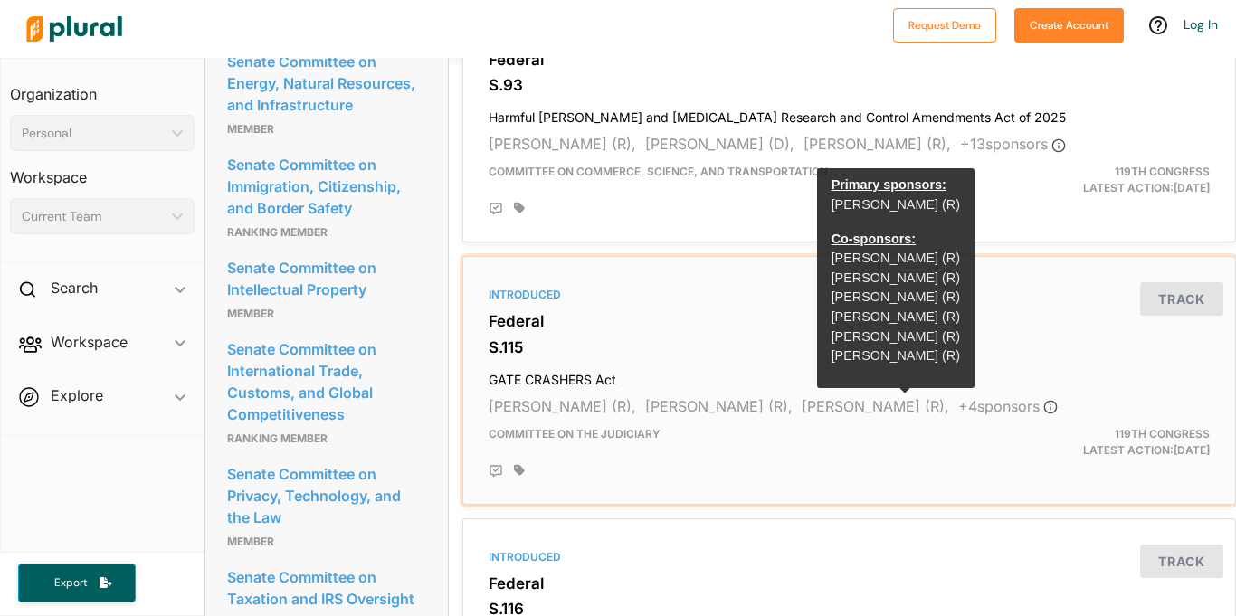
click at [787, 345] on h3 "S.115" at bounding box center [849, 347] width 721 height 18
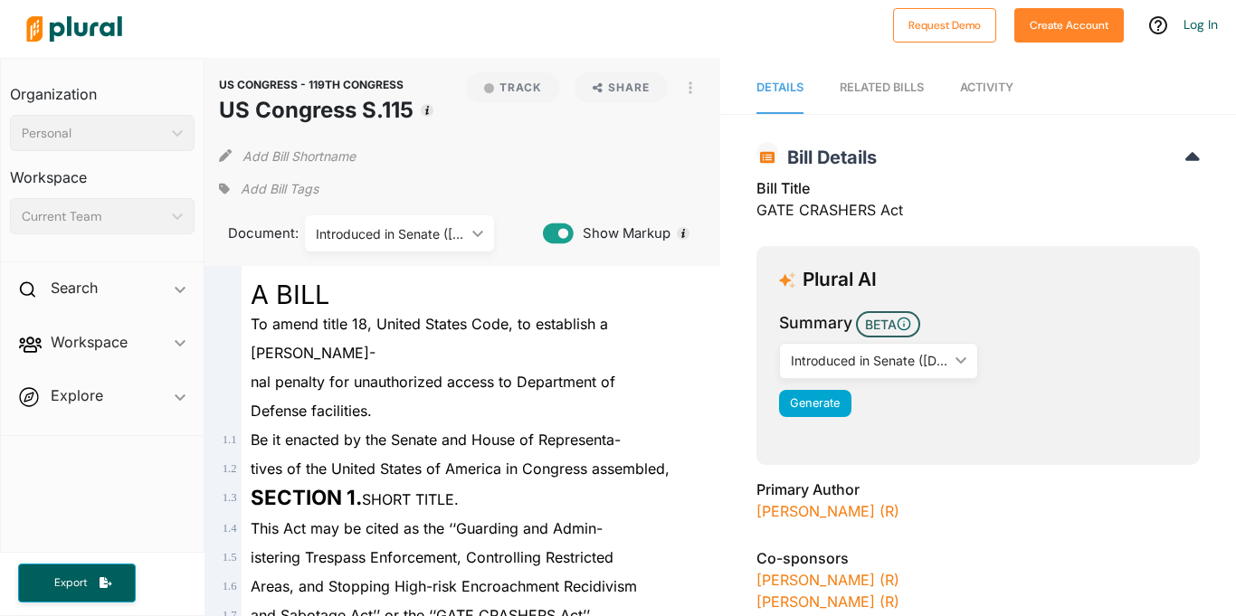
click at [399, 396] on div "Defense facilities." at bounding box center [471, 410] width 458 height 29
drag, startPoint x: 399, startPoint y: 391, endPoint x: 328, endPoint y: 375, distance: 72.4
click at [328, 396] on div "Defense facilities." at bounding box center [471, 410] width 458 height 29
click at [328, 402] on span "Defense facilities." at bounding box center [311, 411] width 121 height 18
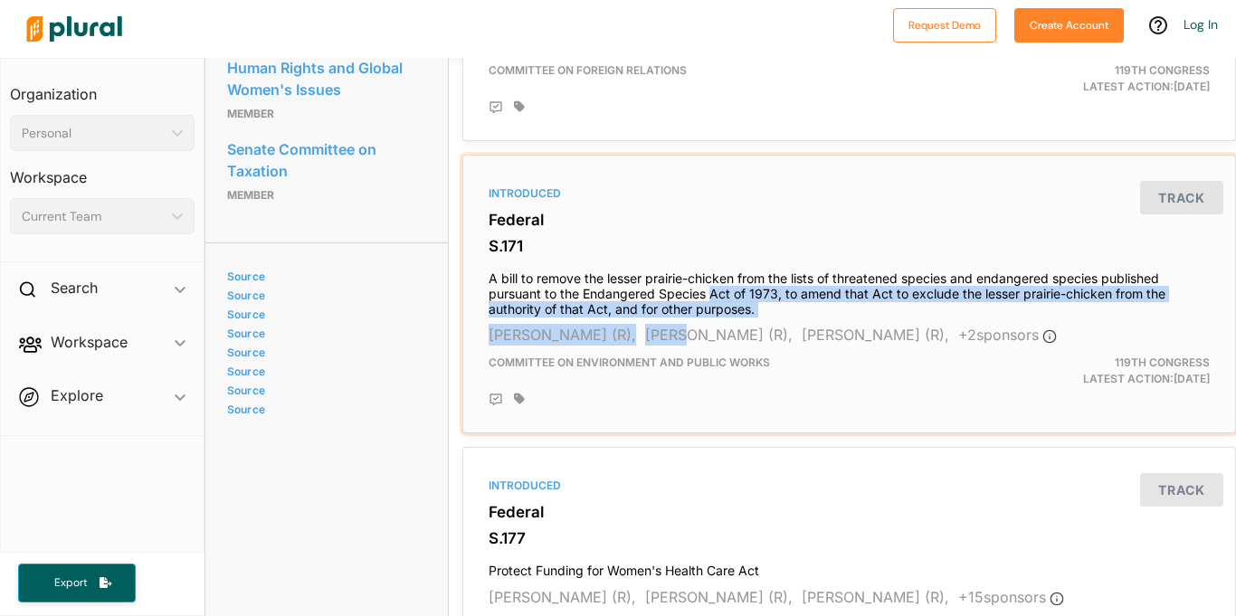
scroll to position [4802, 0]
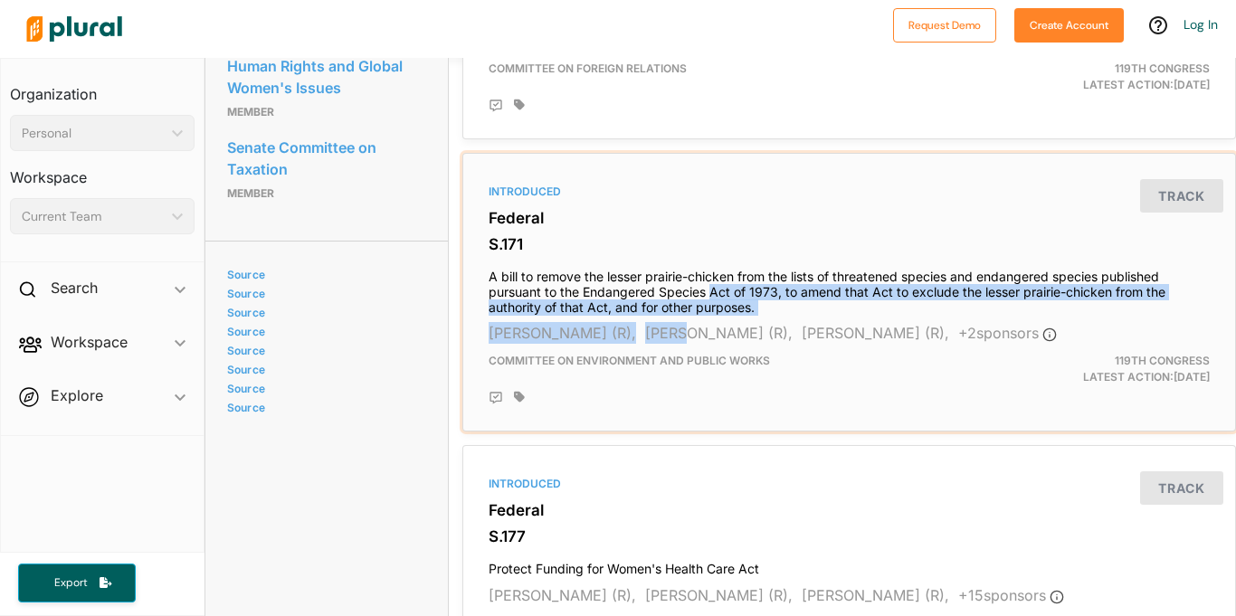
drag, startPoint x: 671, startPoint y: 443, endPoint x: 713, endPoint y: 289, distance: 160.2
click at [713, 289] on div "Introduced Federal S.171 A bill to remove the lesser prairie-chicken from the l…" at bounding box center [849, 292] width 757 height 262
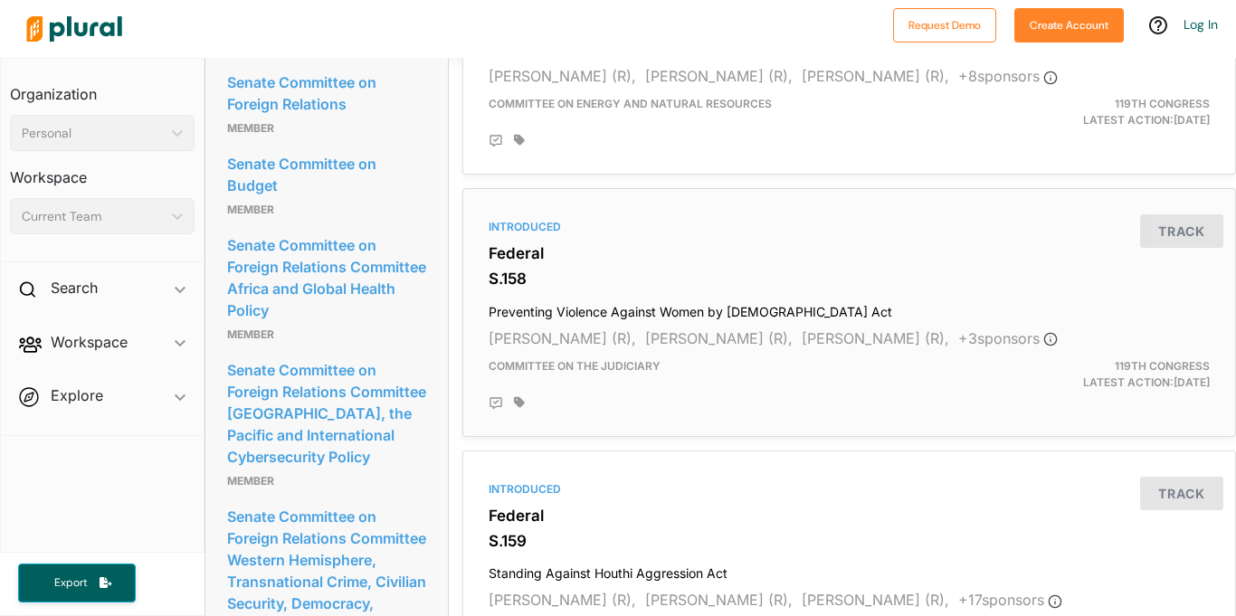
scroll to position [4202, 0]
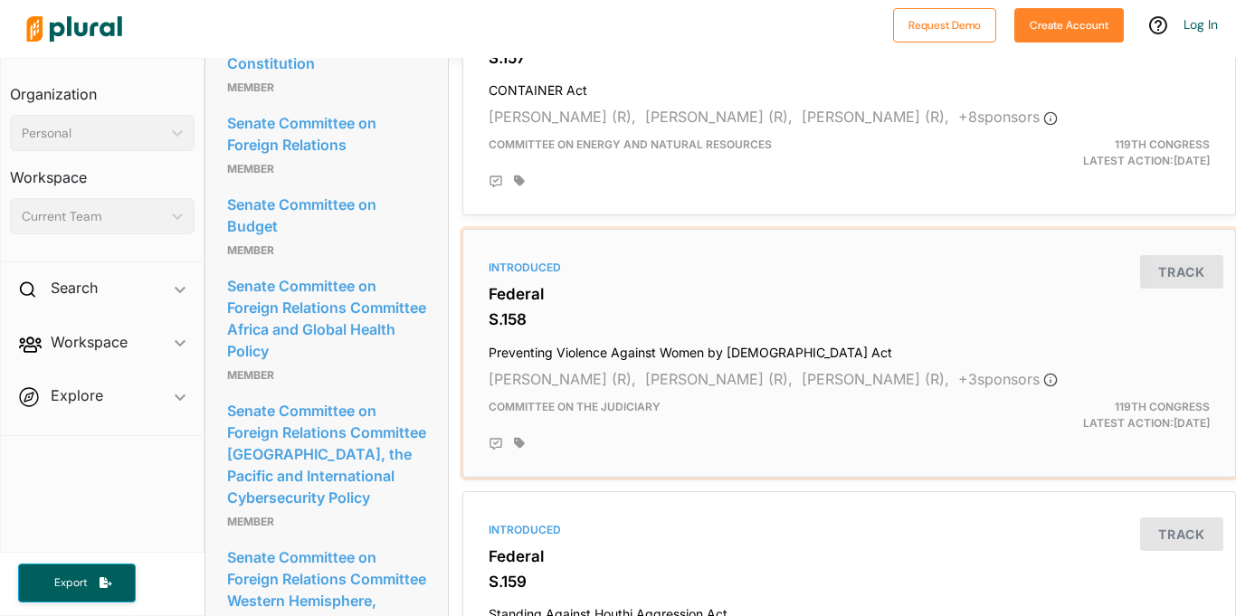
click at [582, 328] on h3 "S.158" at bounding box center [849, 319] width 721 height 18
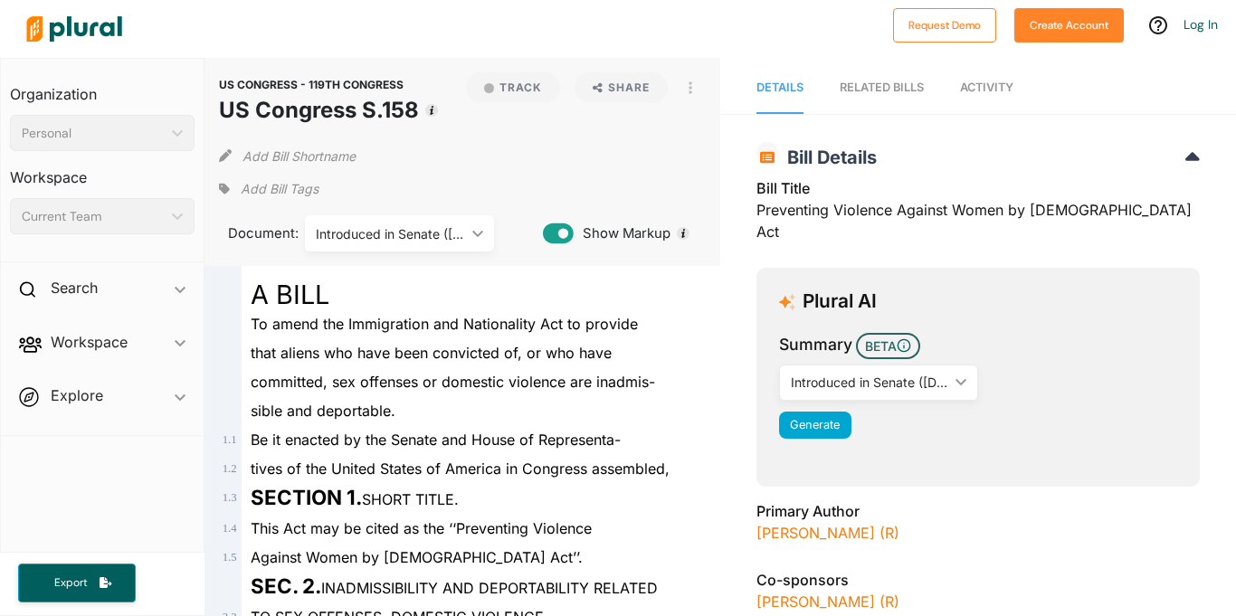
click at [360, 111] on h1 "US Congress S.158" at bounding box center [319, 110] width 200 height 33
copy div "US Congress S.158 Track"
click at [387, 303] on div "A BILL" at bounding box center [471, 287] width 458 height 43
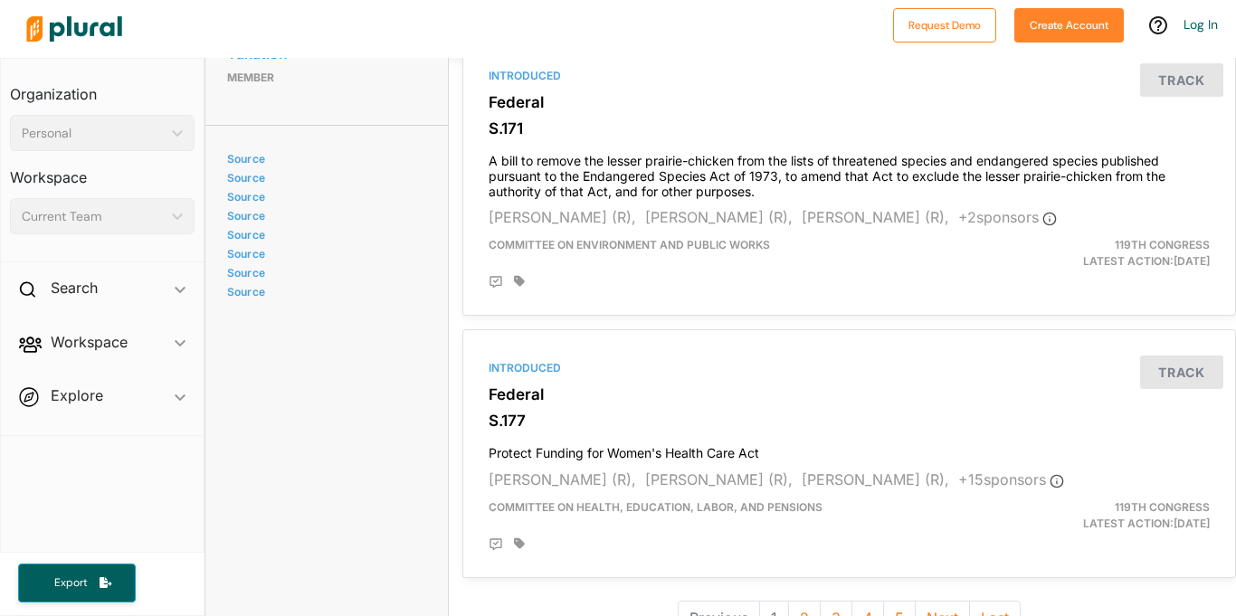
scroll to position [4997, 14]
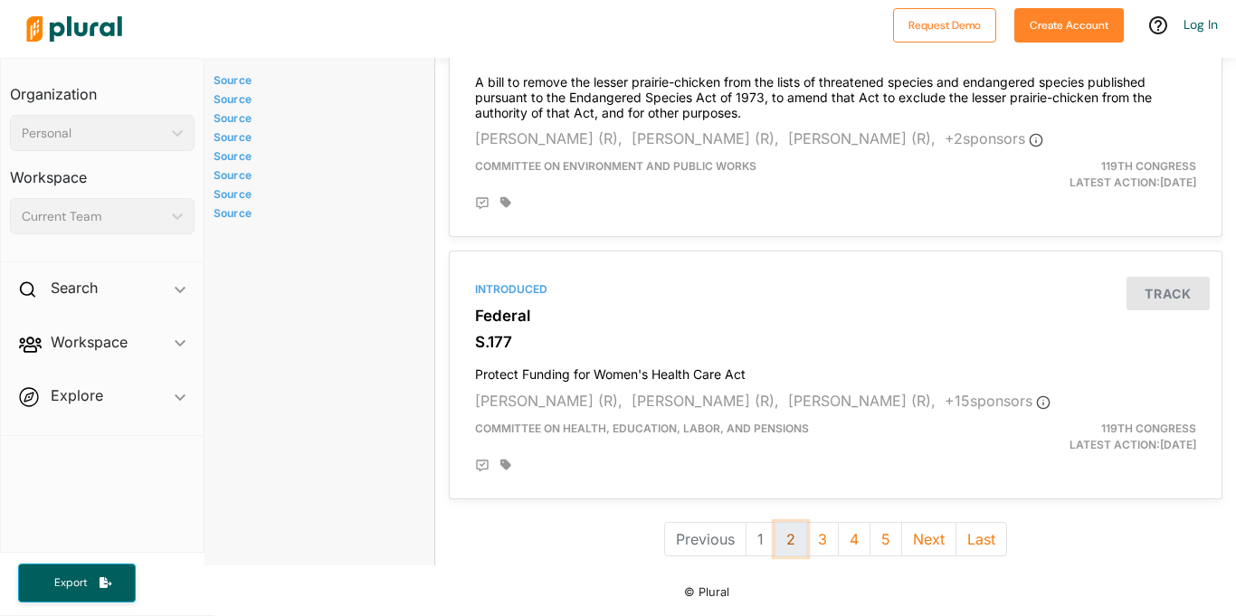
click at [794, 541] on button "2" at bounding box center [791, 539] width 33 height 34
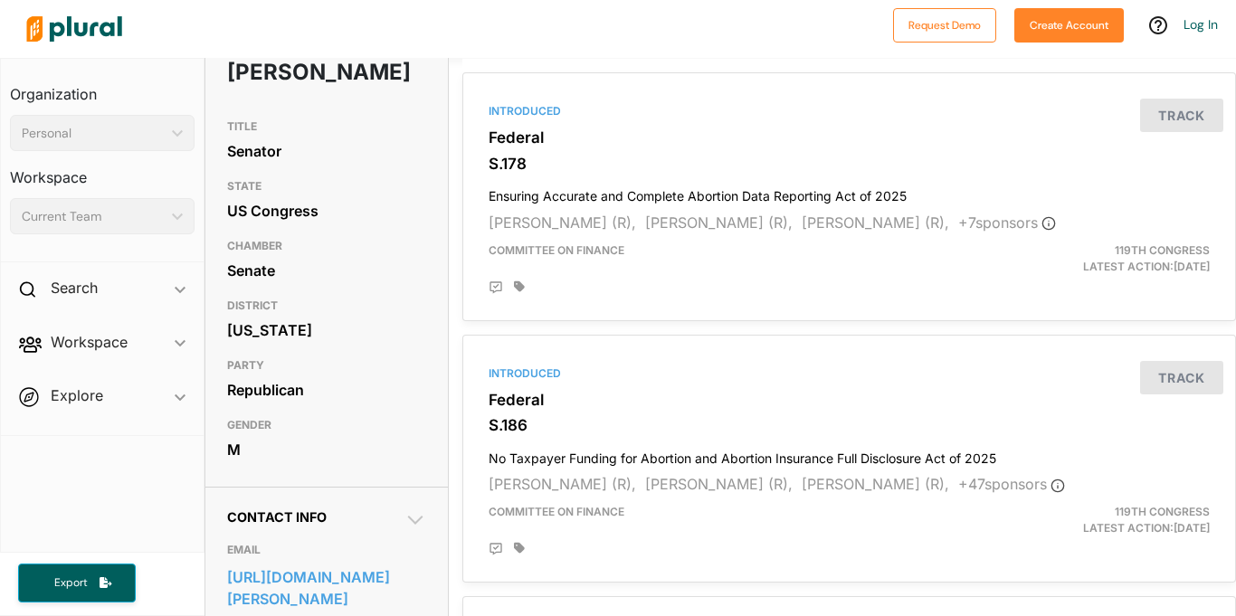
scroll to position [135, 0]
click at [759, 291] on div at bounding box center [862, 288] width 696 height 14
click at [830, 242] on div "Introduced Federal S.178 Ensuring Accurate and Complete Abortion Data Reporting…" at bounding box center [849, 197] width 757 height 233
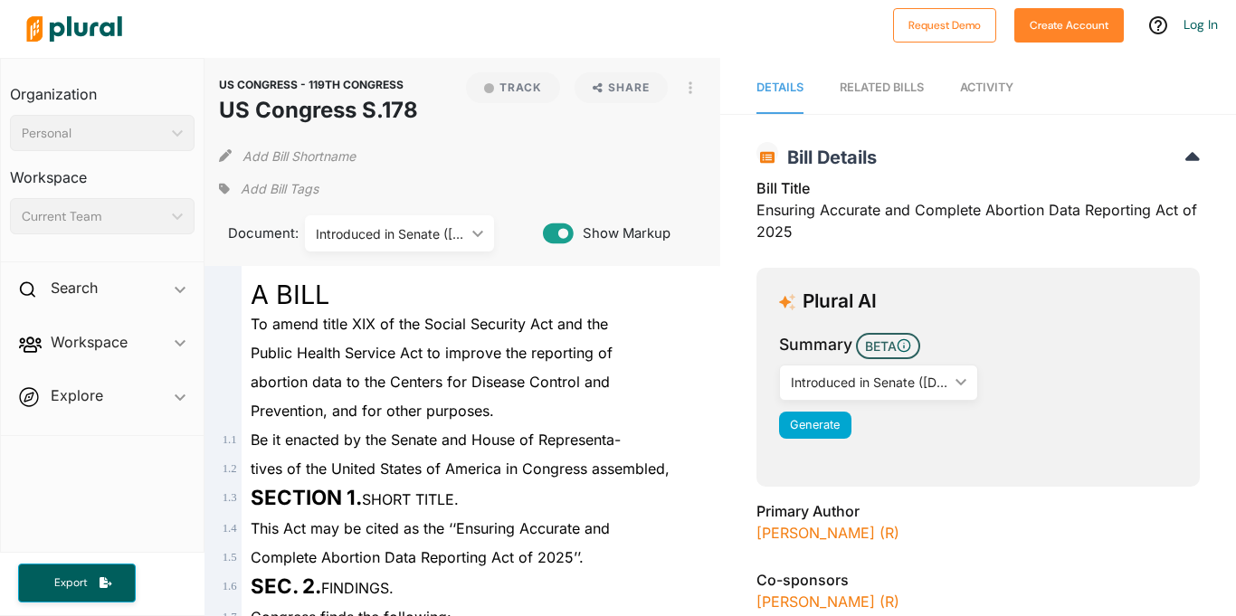
click at [299, 109] on h1 "US Congress S.178" at bounding box center [318, 110] width 199 height 33
click at [298, 106] on h1 "US Congress S.178" at bounding box center [318, 110] width 199 height 33
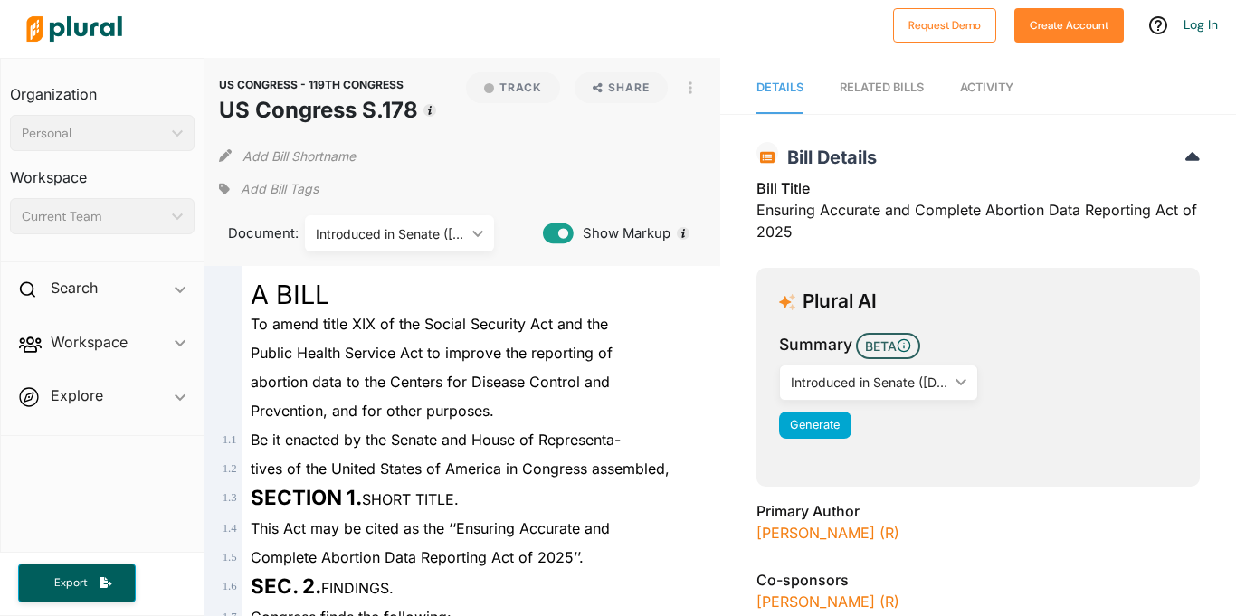
click at [386, 342] on div "Public Health Service Act to improve the reporting of" at bounding box center [471, 352] width 458 height 29
click at [411, 491] on span "SECTION 1. SHORT TITLE." at bounding box center [355, 499] width 208 height 18
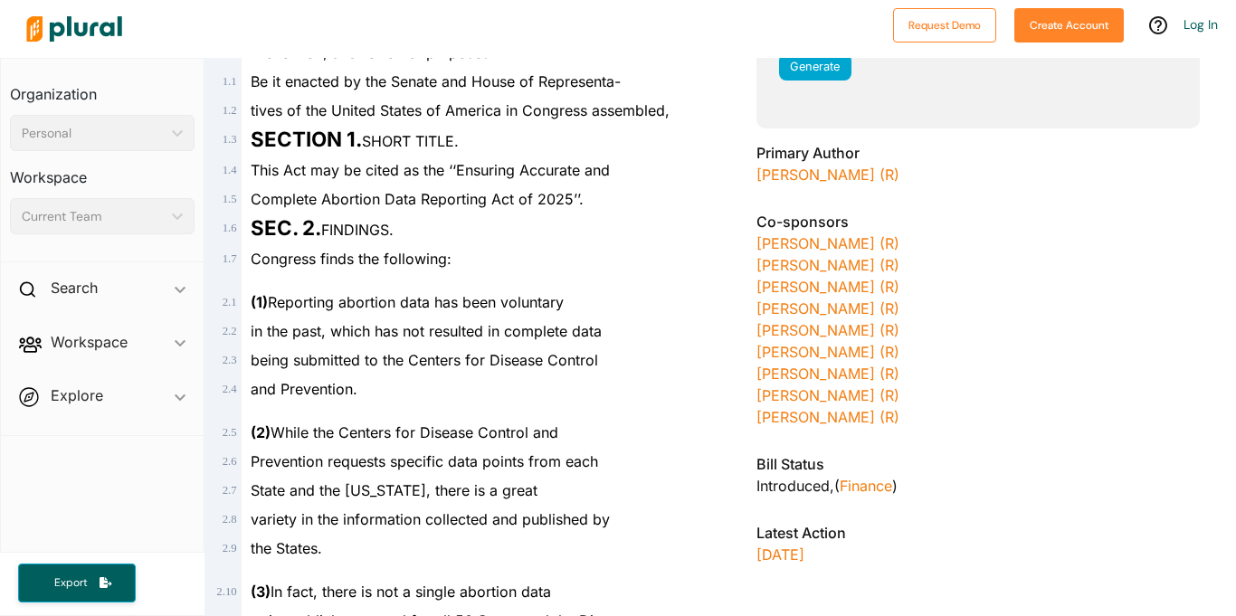
scroll to position [362, 0]
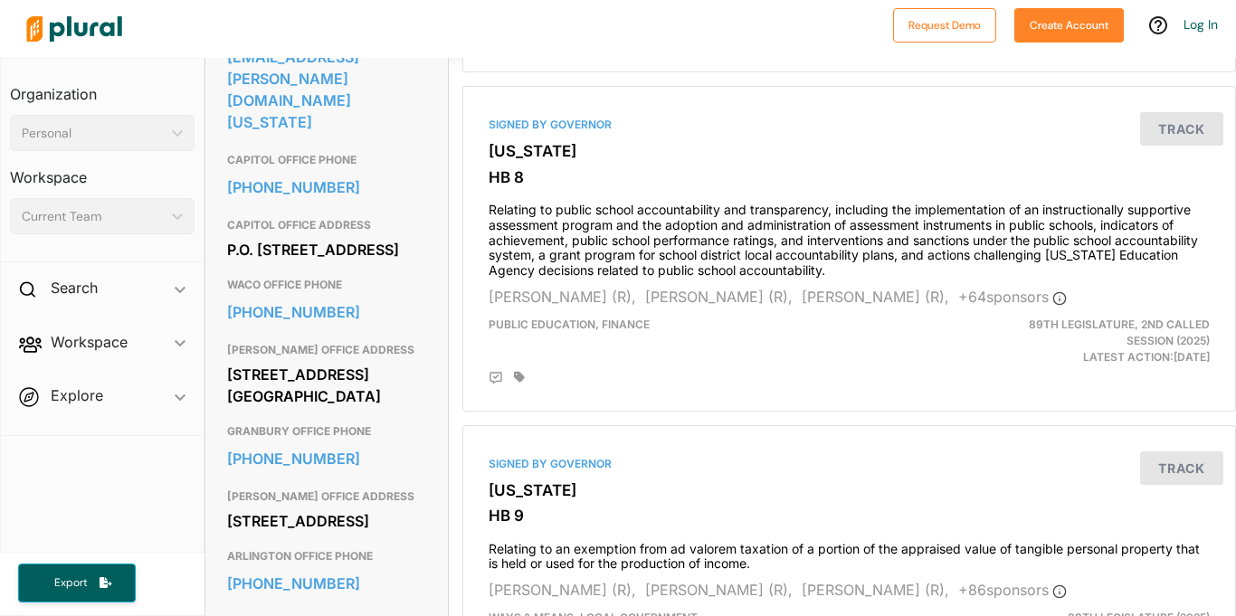
scroll to position [677, 0]
click at [274, 237] on div "P.O. [STREET_ADDRESS]" at bounding box center [326, 250] width 199 height 27
click at [349, 264] on div "P.O. [STREET_ADDRESS]" at bounding box center [326, 250] width 199 height 27
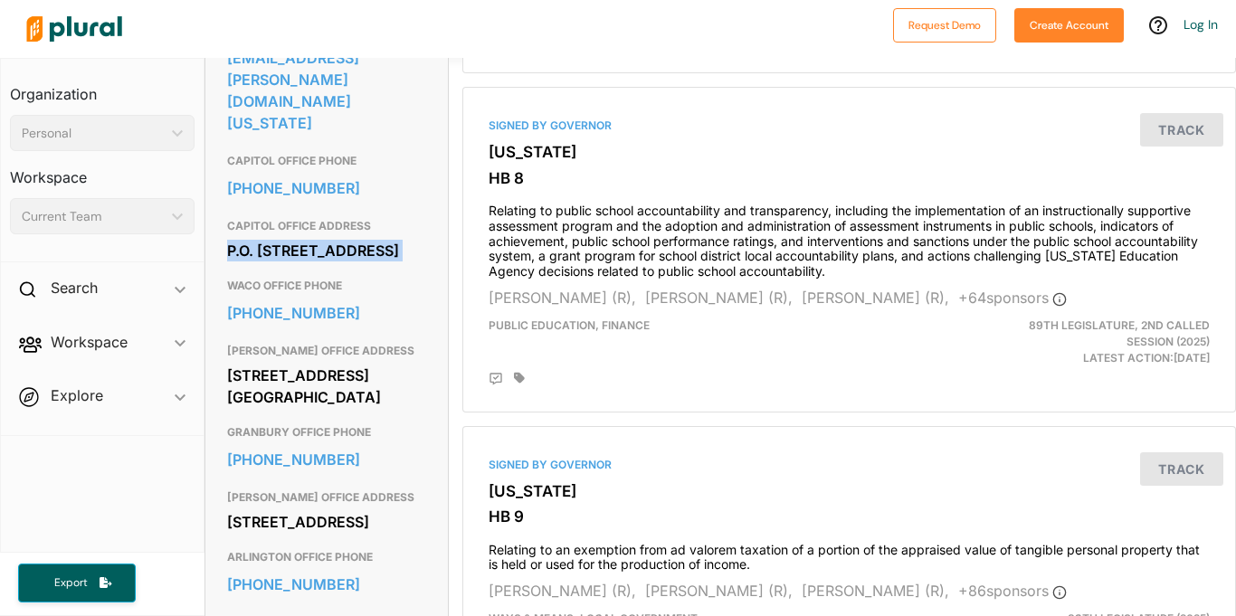
drag, startPoint x: 349, startPoint y: 264, endPoint x: 215, endPoint y: 216, distance: 142.2
click at [215, 216] on div "Contact Info EMAIL [PERSON_NAME][EMAIL_ADDRESS][PERSON_NAME][DOMAIN_NAME][US_ST…" at bounding box center [326, 335] width 243 height 778
copy div "P.O. [STREET_ADDRESS]"
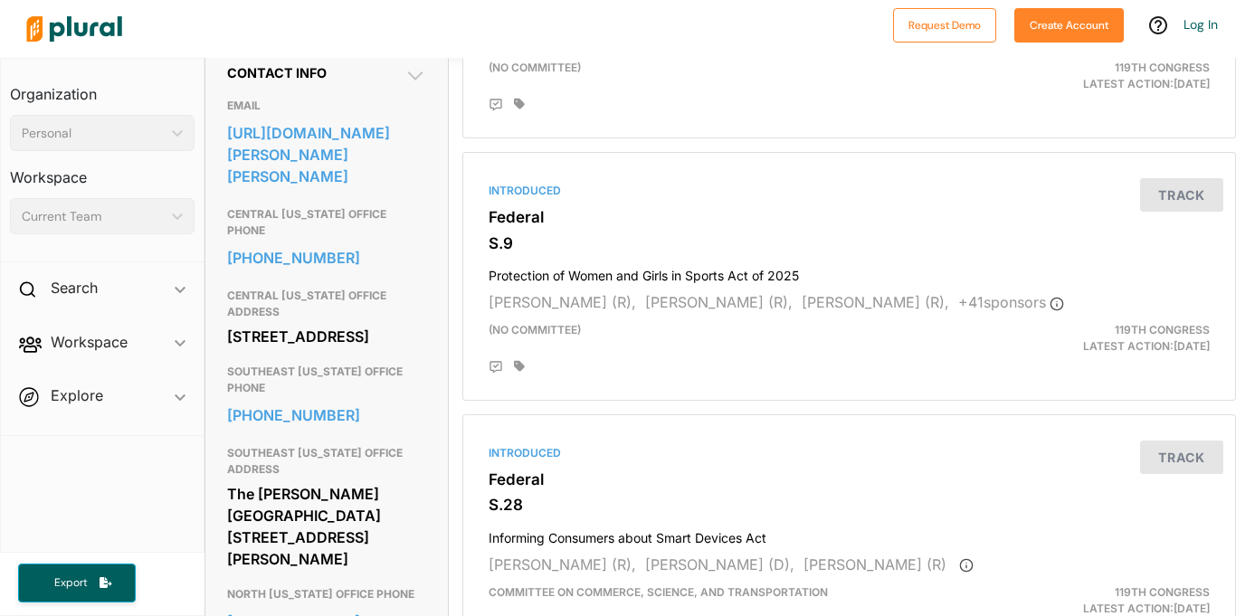
scroll to position [581, 0]
click at [332, 322] on div "[STREET_ADDRESS]" at bounding box center [326, 335] width 199 height 27
copy div "[GEOGRAPHIC_DATA]"
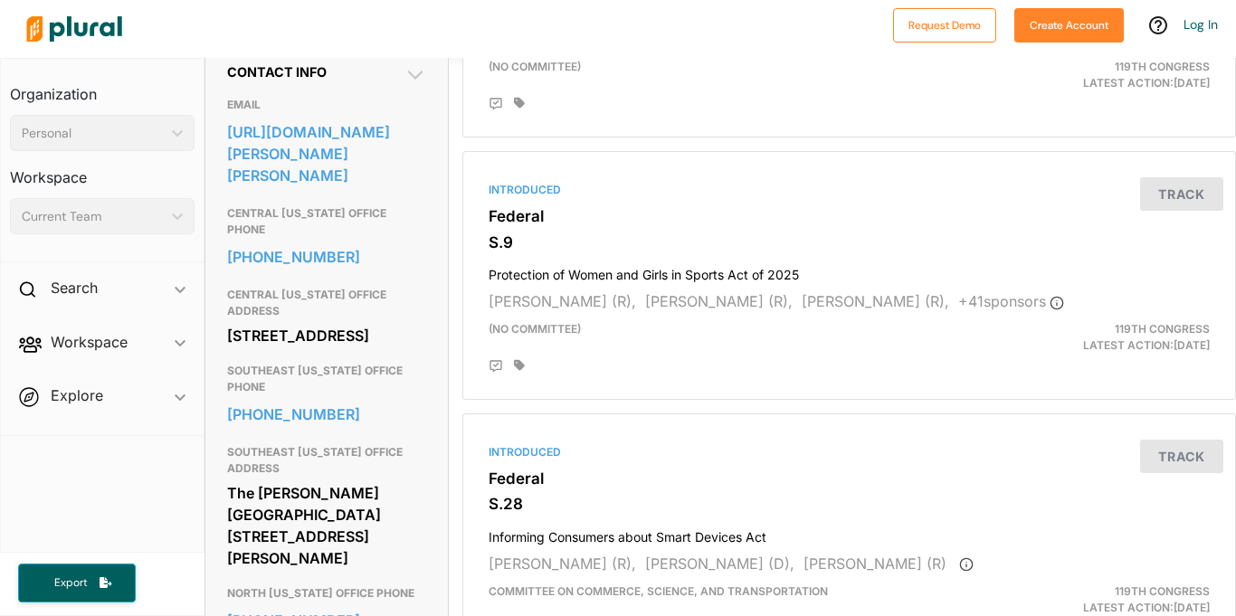
click at [353, 322] on div "[STREET_ADDRESS]" at bounding box center [326, 335] width 199 height 27
drag, startPoint x: 353, startPoint y: 300, endPoint x: 215, endPoint y: 276, distance: 139.5
